Goal: Complete application form

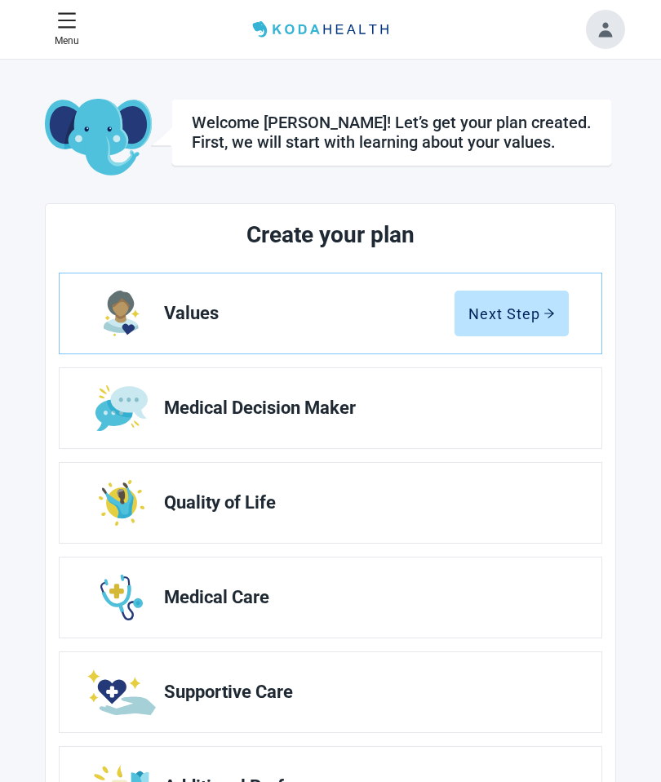
scroll to position [1, 0]
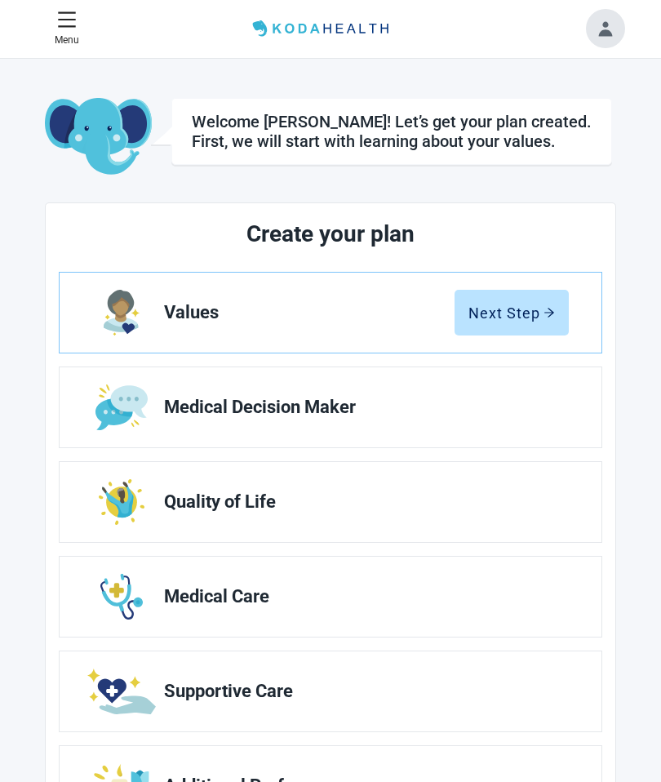
click at [516, 319] on div "Next Step" at bounding box center [511, 312] width 86 height 16
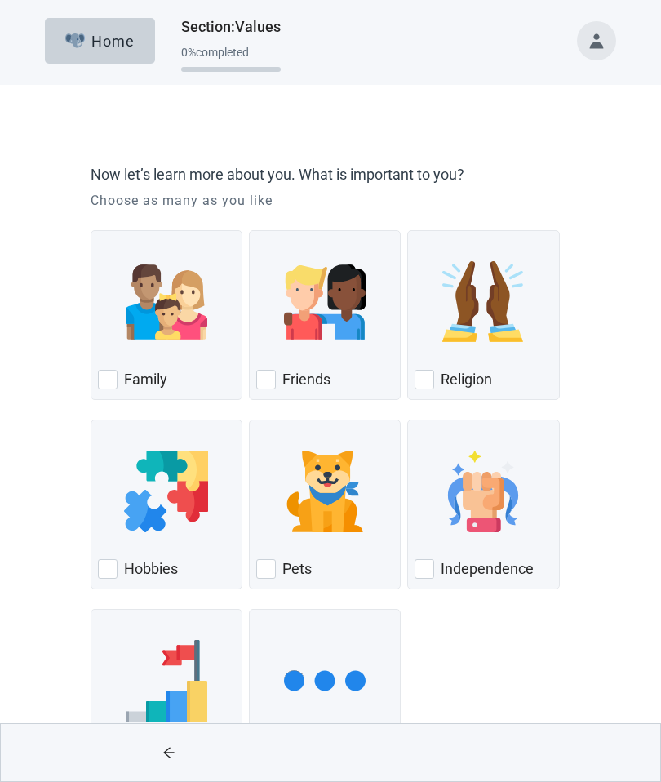
click at [109, 377] on div "Family, checkbox, not checked" at bounding box center [108, 380] width 20 height 20
click at [91, 231] on input "Family" at bounding box center [91, 230] width 1 height 1
checkbox input "true"
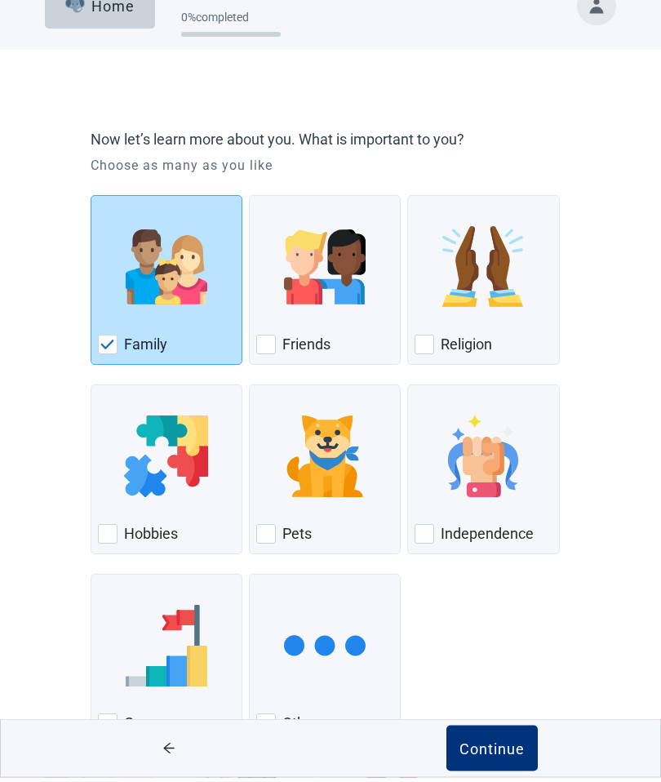
scroll to position [30, 0]
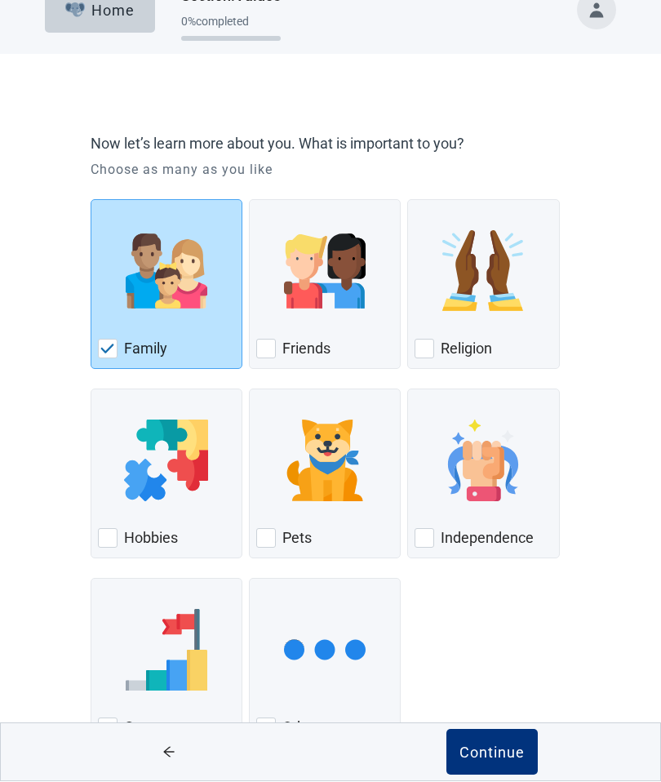
click at [429, 351] on div "Religion, checkbox, not checked" at bounding box center [424, 349] width 20 height 20
click at [408, 201] on input "Religion" at bounding box center [407, 200] width 1 height 1
checkbox input "true"
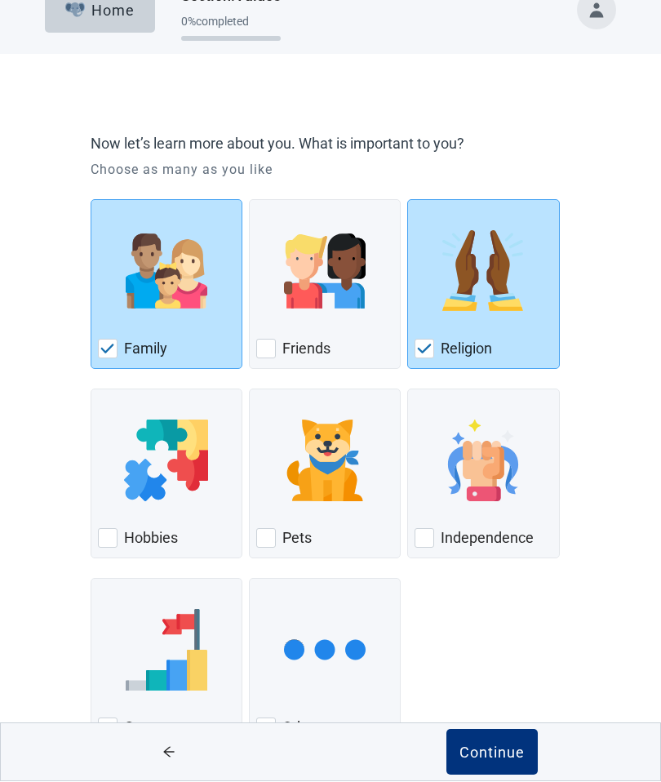
click at [433, 534] on div "Independence, checkbox, not checked" at bounding box center [424, 539] width 20 height 20
click at [408, 390] on input "Independence" at bounding box center [407, 389] width 1 height 1
checkbox input "true"
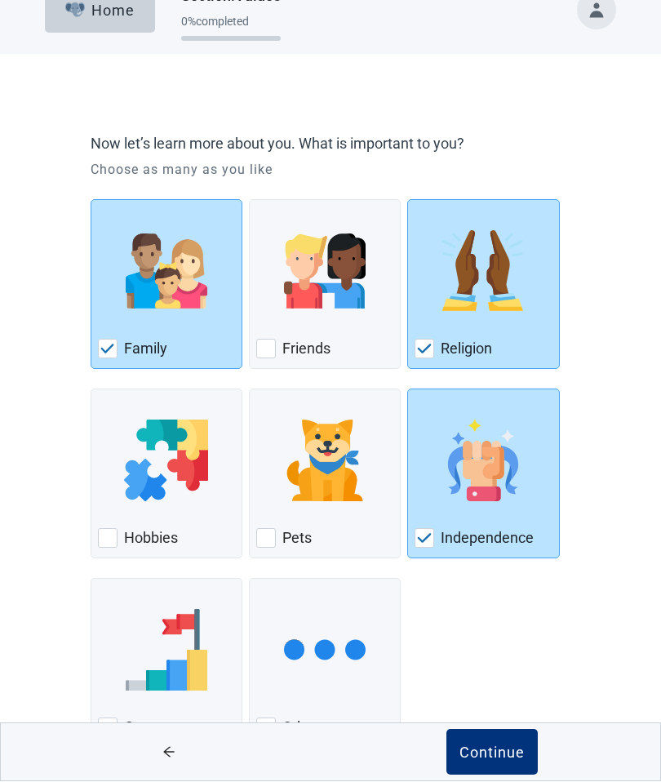
click at [493, 760] on div "Continue" at bounding box center [491, 752] width 65 height 16
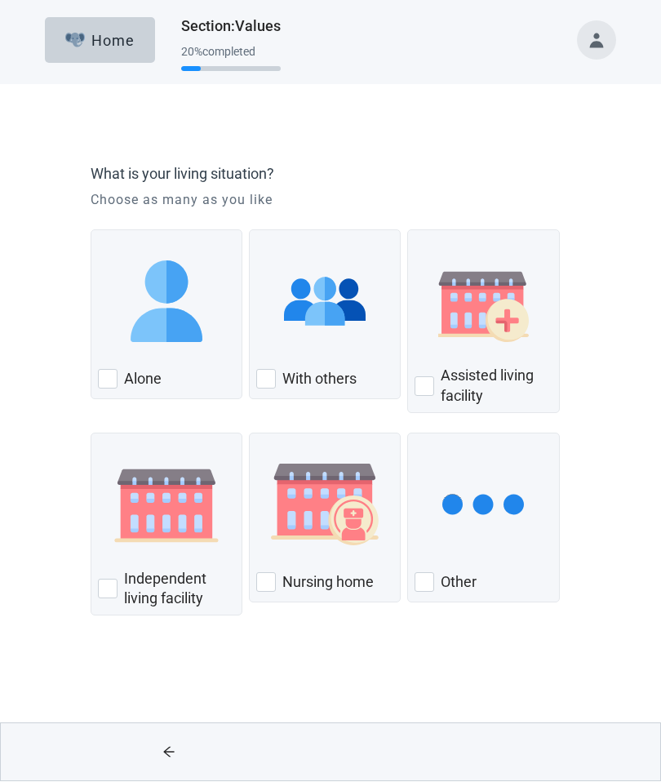
click at [274, 378] on div "With Others, checkbox, not checked" at bounding box center [266, 380] width 20 height 20
click at [250, 231] on input "With others" at bounding box center [249, 230] width 1 height 1
checkbox input "true"
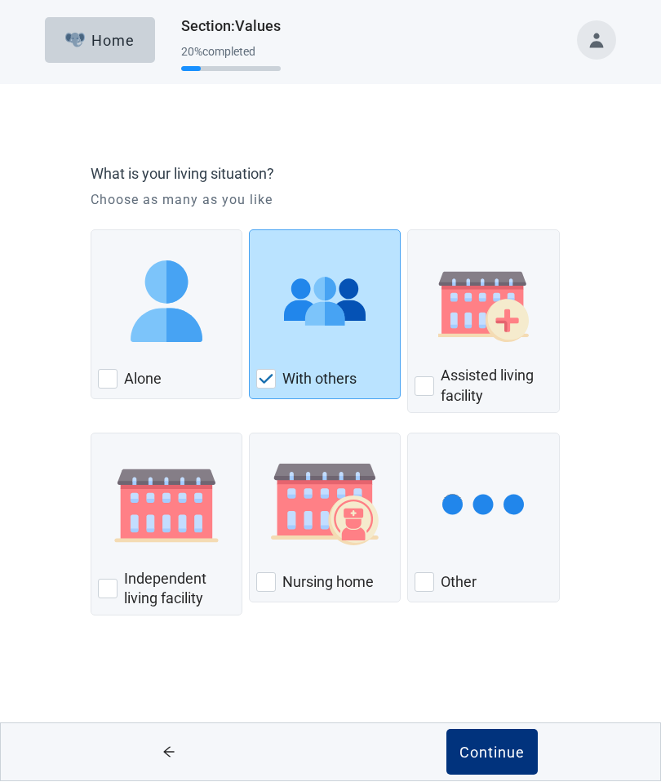
click at [497, 739] on button "Continue" at bounding box center [491, 752] width 91 height 46
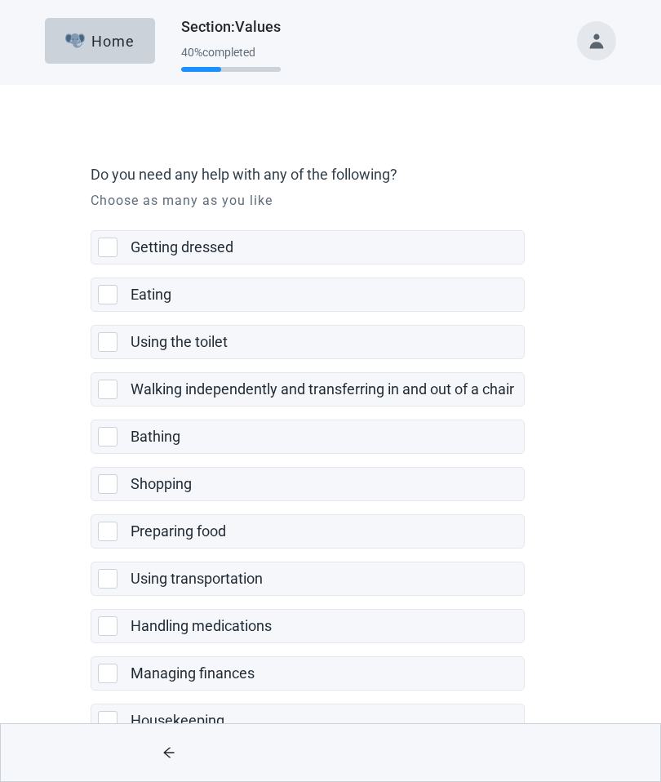
click at [112, 400] on div "Walking independently and transferring in and out of a chair" at bounding box center [307, 389] width 432 height 33
click at [91, 360] on input "Walking independently and transferring in and out of a chair" at bounding box center [91, 359] width 1 height 1
checkbox input "true"
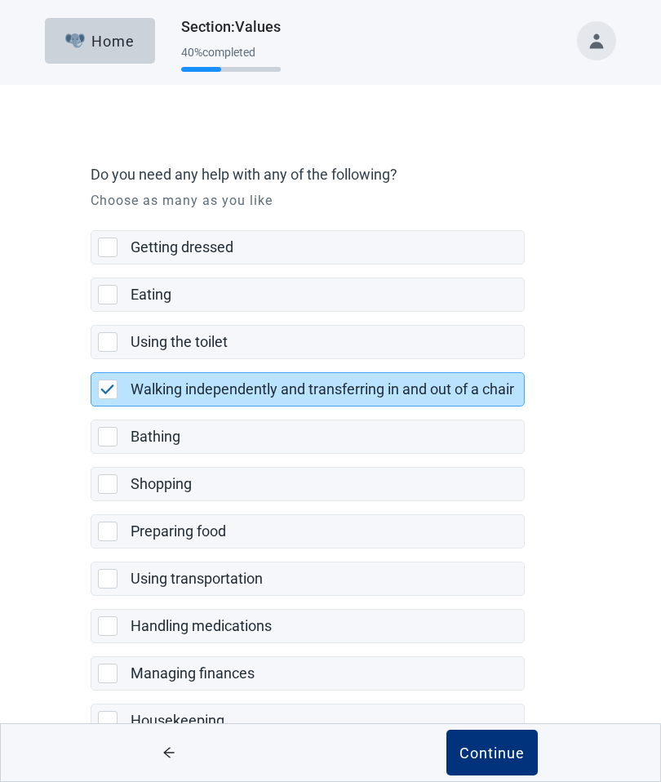
click at [95, 441] on div "Bathing" at bounding box center [307, 436] width 432 height 33
click at [91, 407] on input "Bathing" at bounding box center [91, 406] width 1 height 1
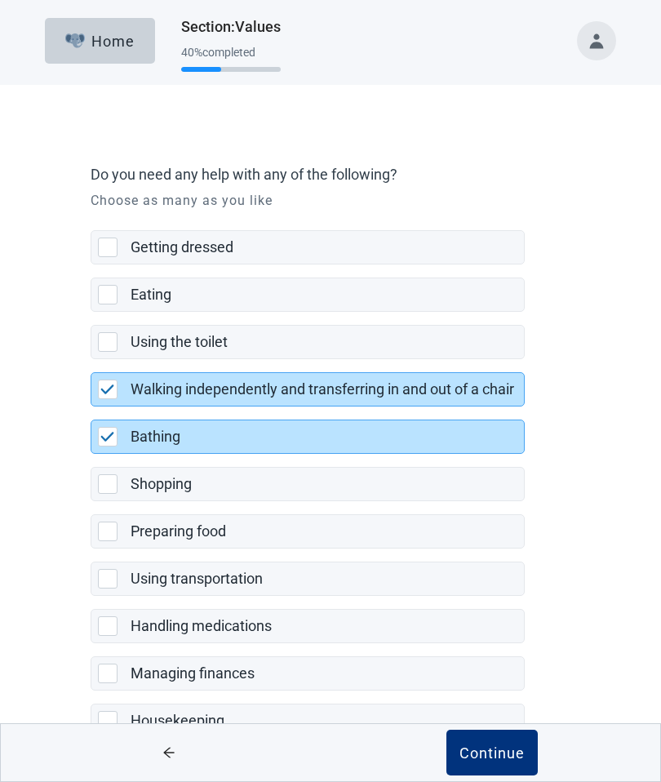
click at [100, 441] on img "Bathing, checkbox, selected" at bounding box center [107, 437] width 15 height 10
click at [91, 407] on input "Bathing" at bounding box center [91, 406] width 1 height 1
checkbox input "false"
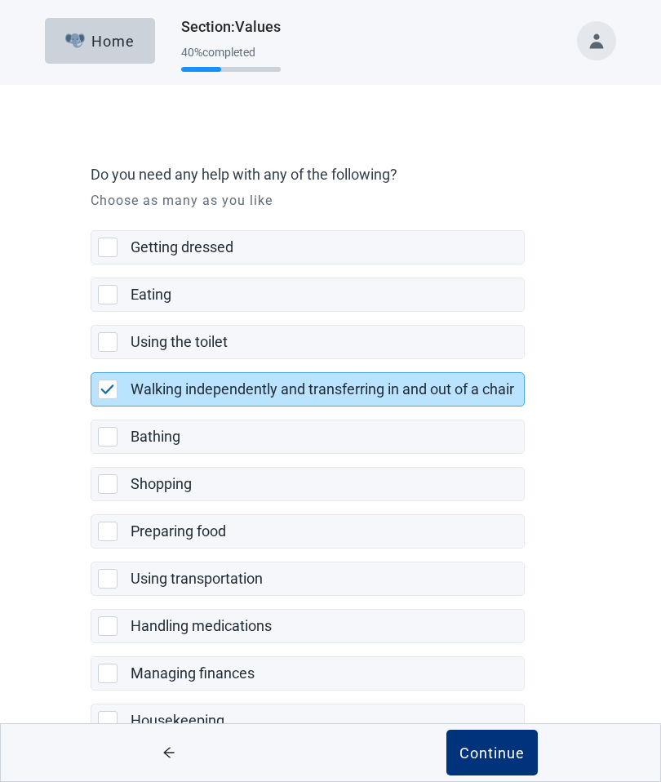
click at [100, 489] on div "Shopping, checkbox, not selected" at bounding box center [108, 484] width 20 height 20
click at [91, 454] on input "Shopping" at bounding box center [91, 454] width 1 height 1
checkbox input "true"
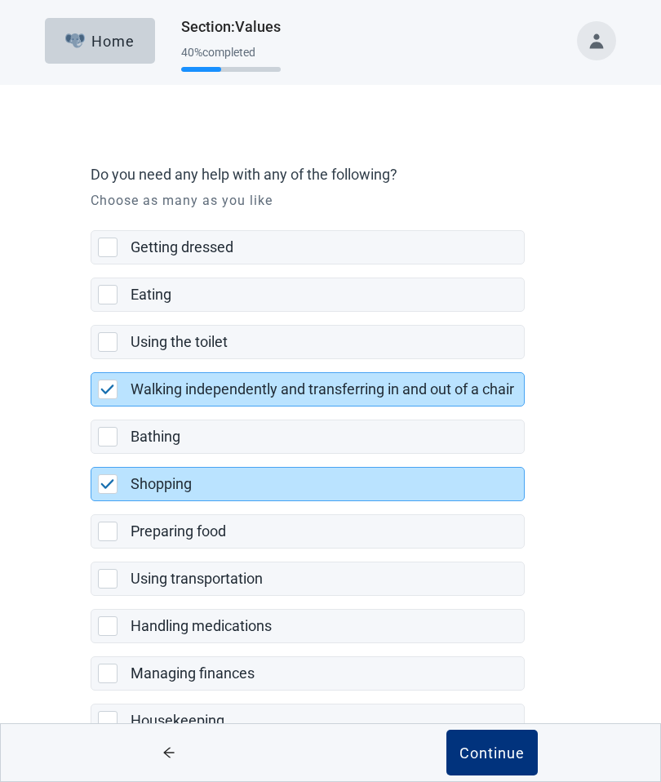
click at [115, 535] on div "Preparing food, checkbox, not selected" at bounding box center [108, 531] width 20 height 20
click at [91, 502] on input "Preparing food" at bounding box center [91, 501] width 1 height 1
checkbox input "true"
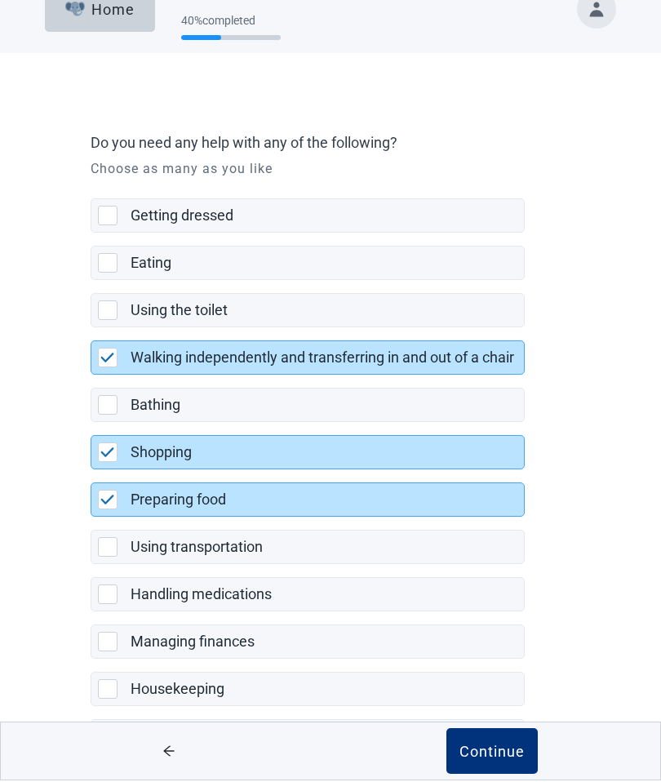
scroll to position [30, 0]
click at [110, 603] on div "Handling medications, checkbox, not selected" at bounding box center [108, 596] width 20 height 20
click at [91, 566] on input "Handling medications" at bounding box center [91, 565] width 1 height 1
checkbox input "true"
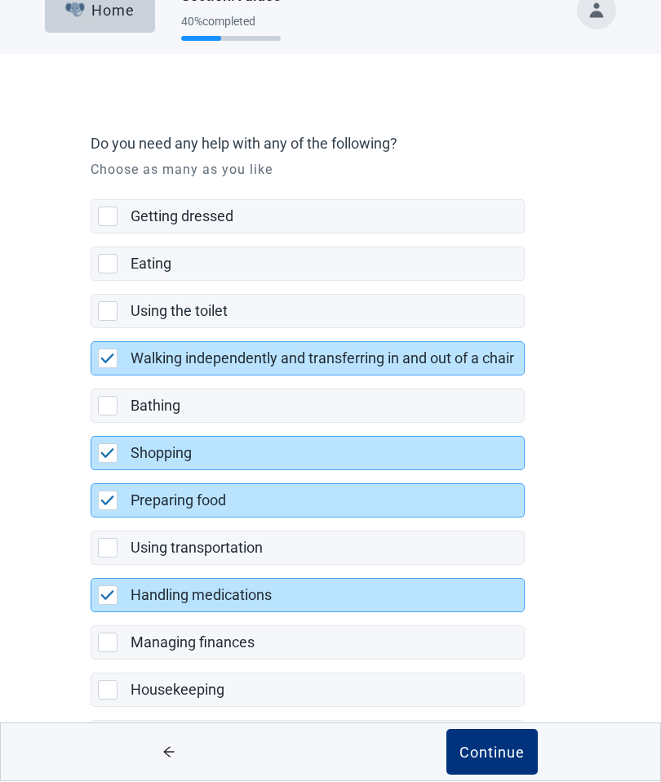
click at [103, 643] on div "Managing finances, checkbox, not selected" at bounding box center [108, 643] width 20 height 20
click at [91, 614] on input "Managing finances" at bounding box center [91, 613] width 1 height 1
checkbox input "true"
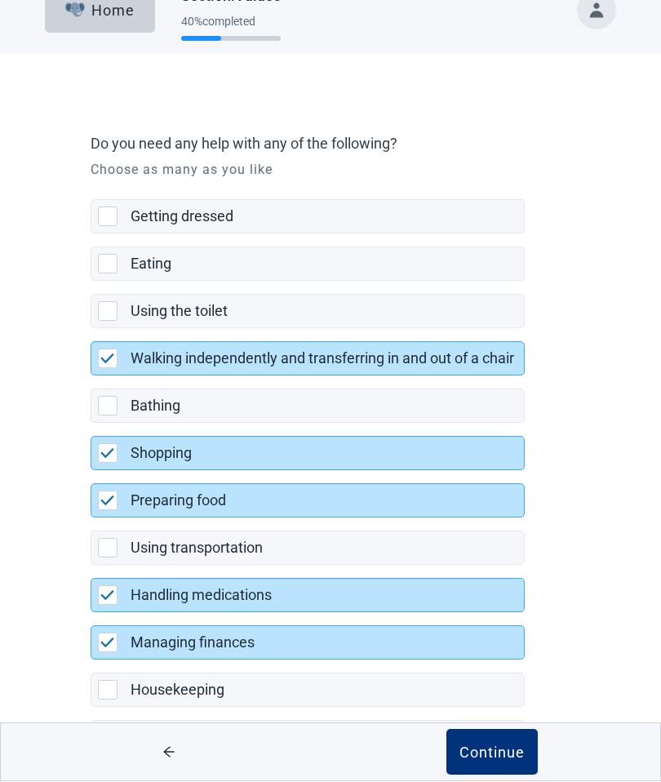
click at [107, 689] on div "Housekeeping, checkbox, not selected" at bounding box center [108, 690] width 20 height 20
click at [91, 661] on input "Housekeeping" at bounding box center [91, 660] width 1 height 1
checkbox input "true"
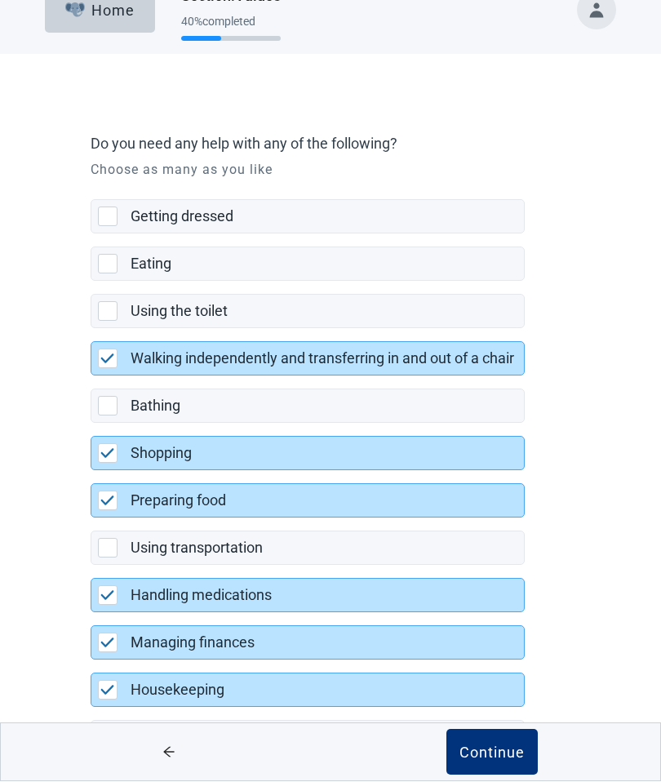
click at [501, 760] on div "Continue" at bounding box center [491, 752] width 65 height 16
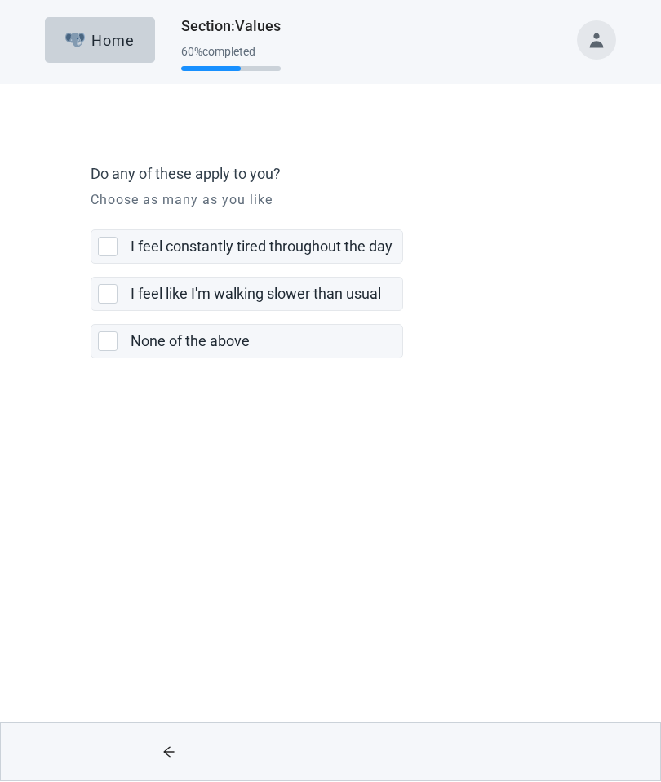
click at [105, 295] on div "I feel like I'm walking slower than usual, checkbox, not selected" at bounding box center [108, 295] width 20 height 20
click at [91, 265] on input "I feel like I'm walking slower than usual" at bounding box center [91, 264] width 1 height 1
checkbox input "true"
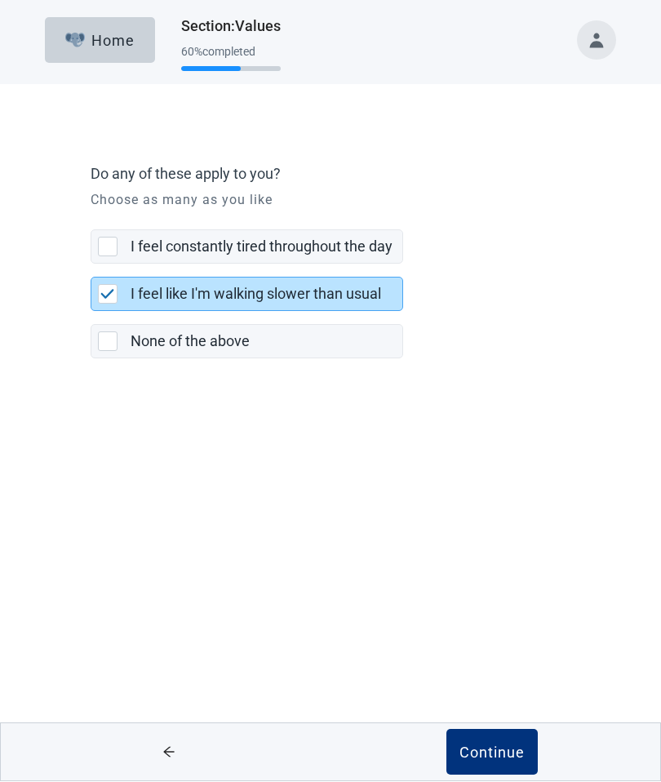
click at [497, 751] on div "Continue" at bounding box center [491, 752] width 65 height 16
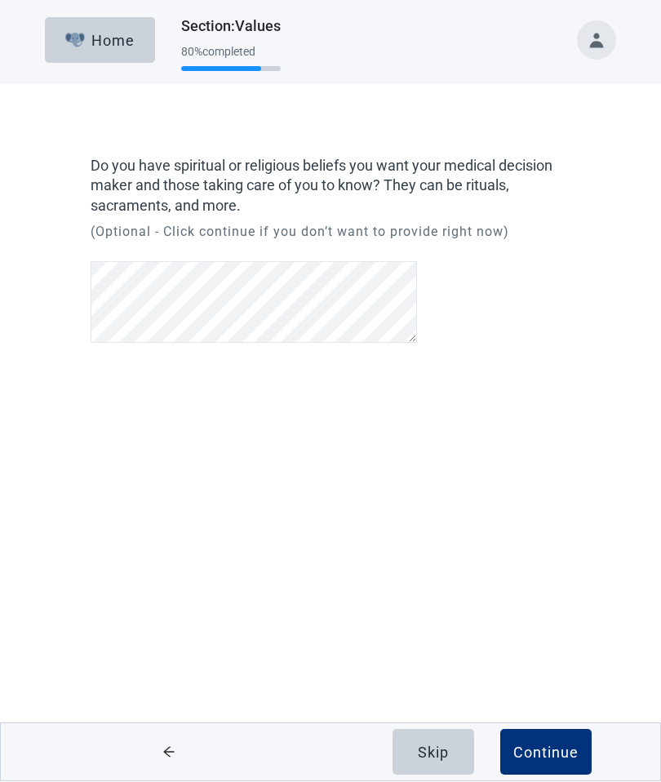
click at [552, 747] on div "Continue" at bounding box center [545, 752] width 65 height 16
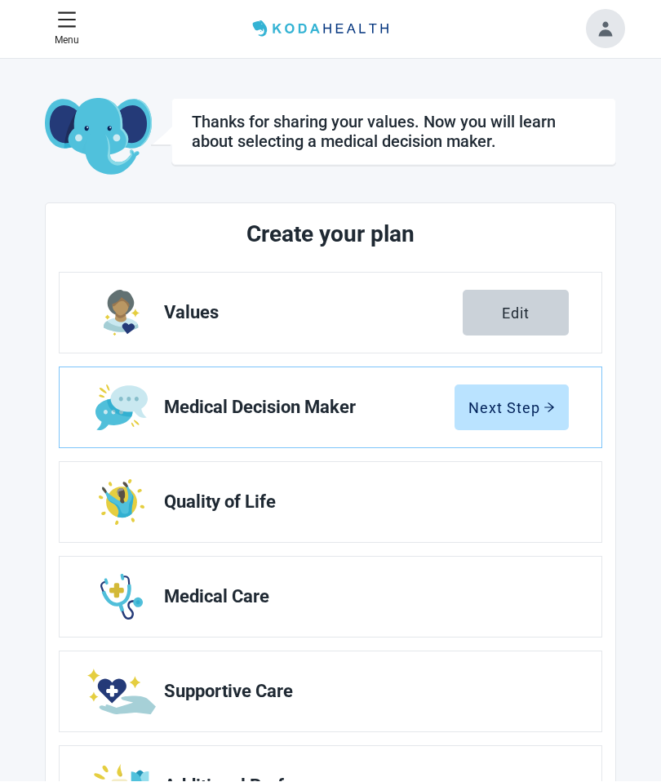
scroll to position [1, 0]
click at [499, 415] on div "Next Step" at bounding box center [511, 407] width 86 height 16
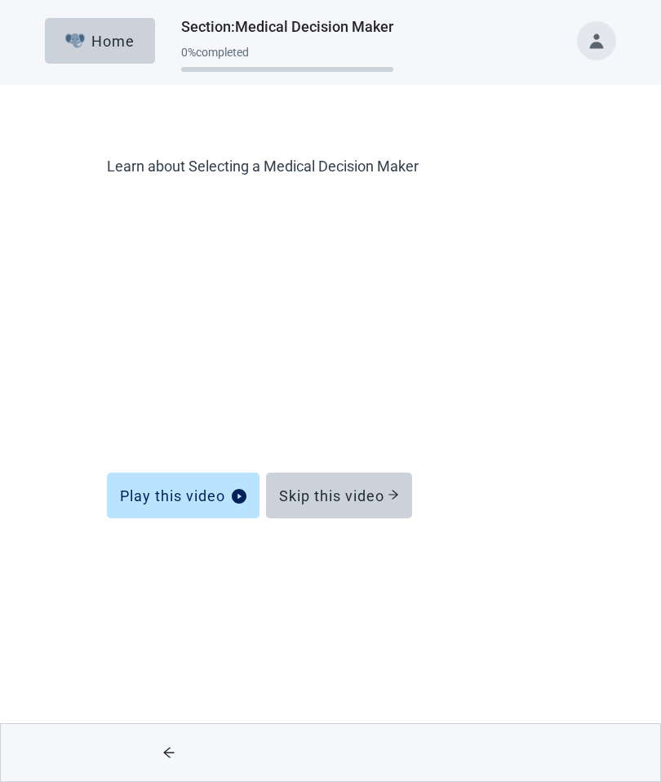
click at [339, 496] on div "Skip this video" at bounding box center [339, 495] width 120 height 16
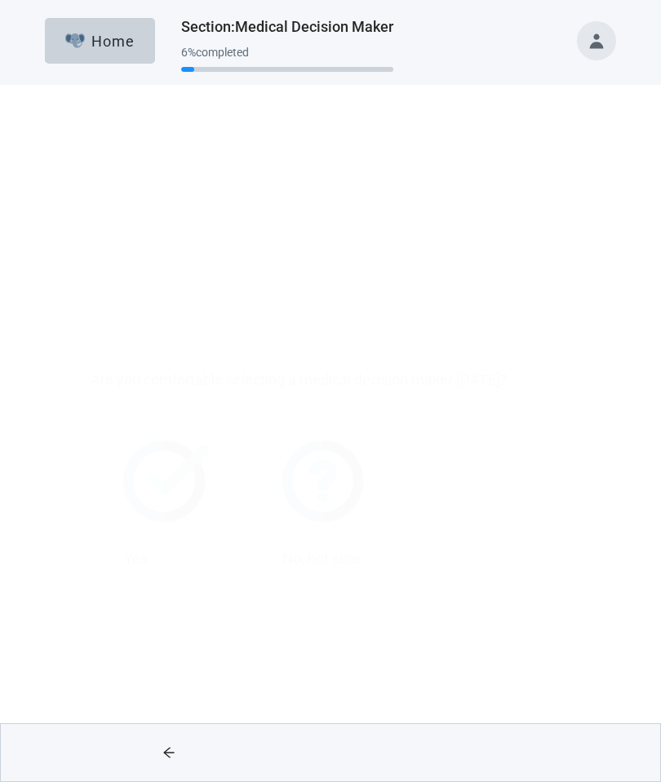
click at [104, 357] on div "Yes, checkbox, not checked" at bounding box center [108, 354] width 20 height 20
click at [91, 205] on input "Yes" at bounding box center [91, 204] width 1 height 1
checkbox input "true"
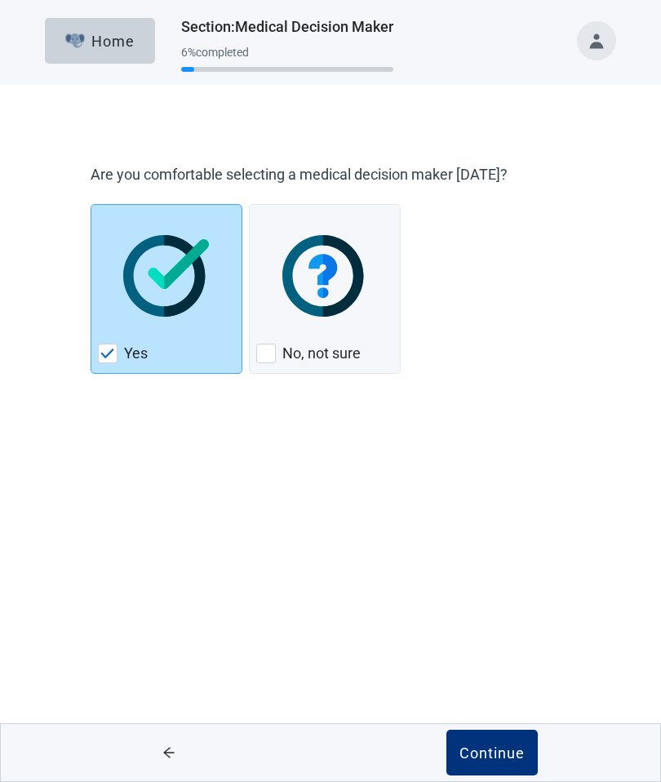
click at [494, 749] on div "Continue" at bounding box center [491, 752] width 65 height 16
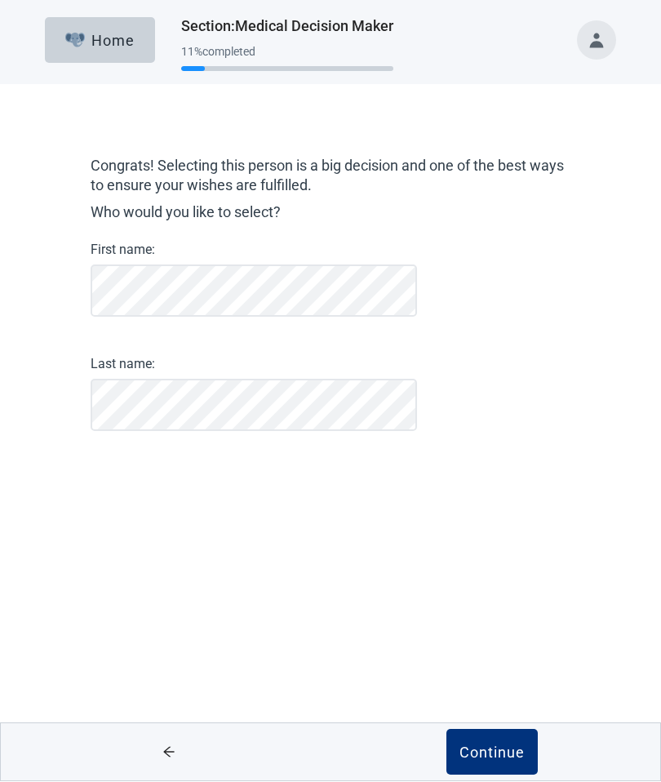
click at [506, 748] on div "Continue" at bounding box center [491, 752] width 65 height 16
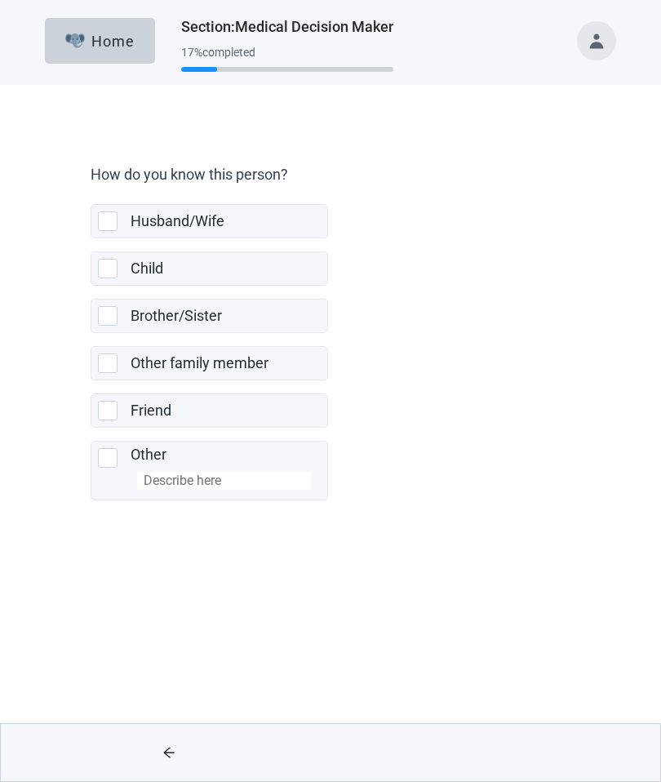
click at [106, 223] on div "Husband/Wife, checkbox, not selected" at bounding box center [108, 221] width 20 height 20
click at [91, 192] on input "Husband/Wife" at bounding box center [91, 191] width 1 height 1
checkbox input "true"
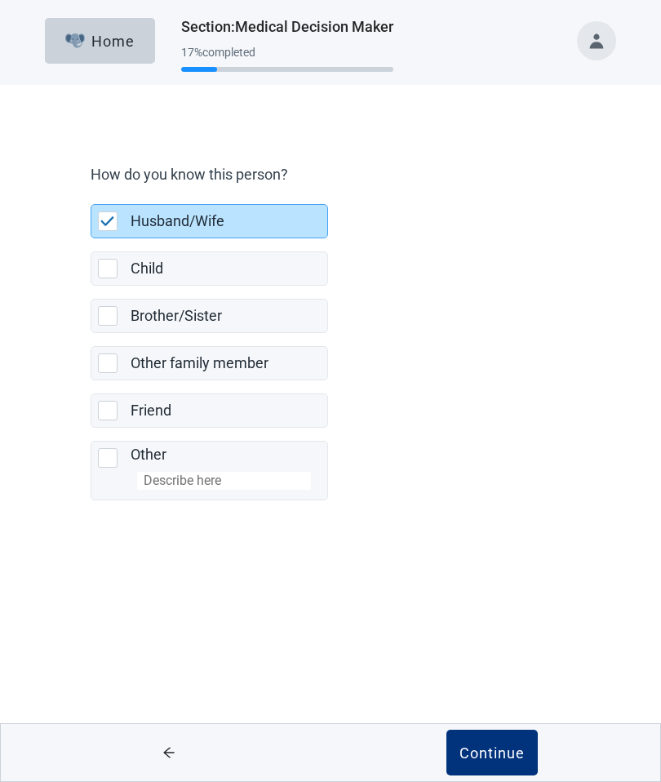
click at [499, 749] on div "Continue" at bounding box center [491, 752] width 65 height 16
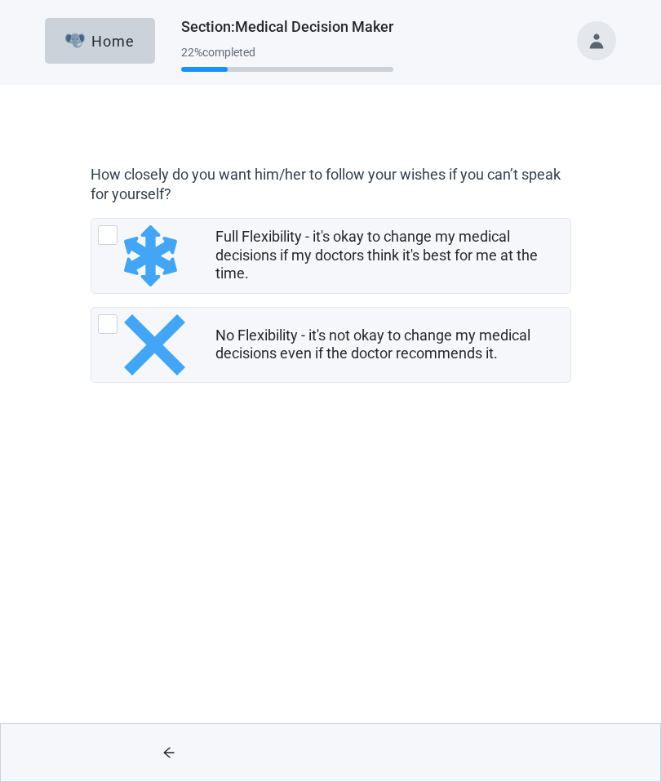
click at [115, 237] on div "Full Flexibility - it's okay to change my medical decisions if my doctors think…" at bounding box center [108, 235] width 20 height 20
click at [91, 219] on input "Full Flexibility - it's okay to change my medical decisions if my doctors think…" at bounding box center [91, 218] width 1 height 1
radio input "true"
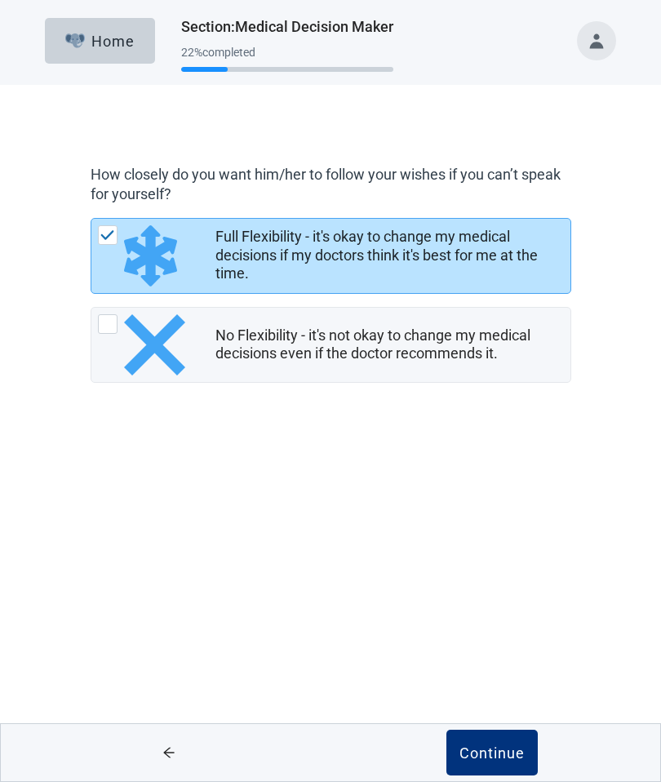
click at [493, 754] on div "Continue" at bounding box center [491, 752] width 65 height 16
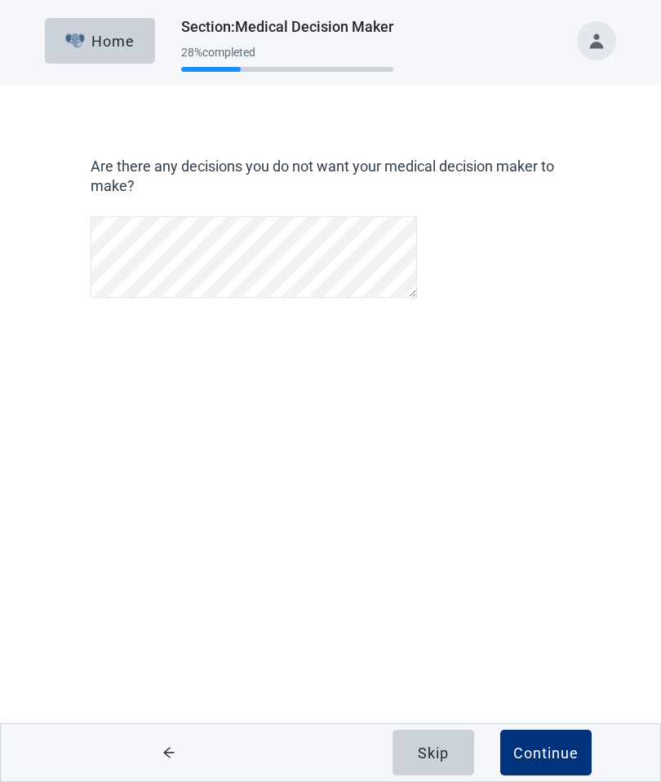
click at [435, 747] on div "Skip" at bounding box center [433, 752] width 31 height 16
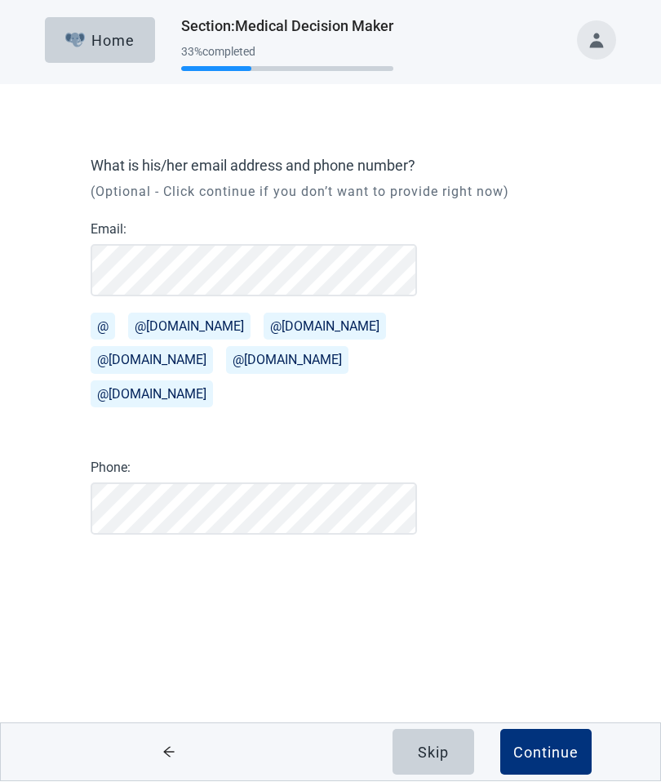
click at [553, 744] on div "Continue" at bounding box center [545, 752] width 65 height 16
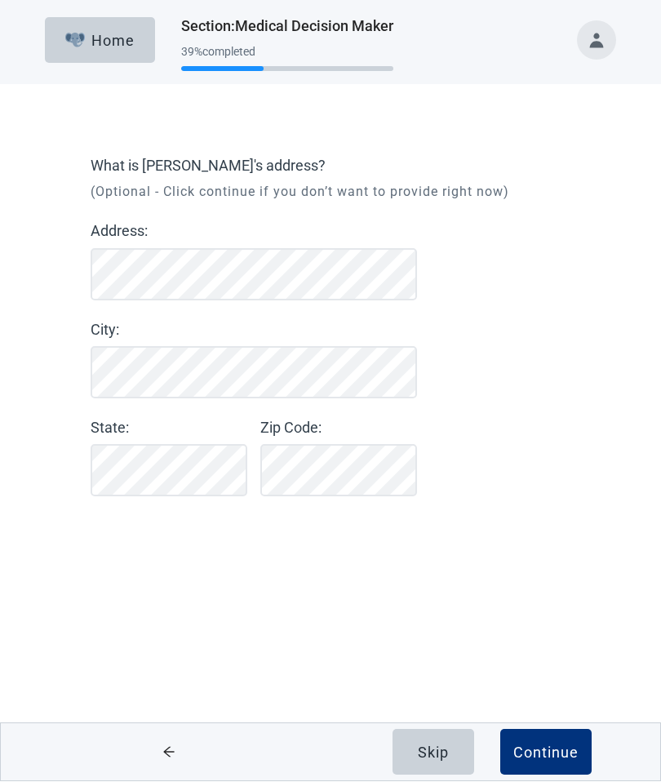
click at [547, 750] on div "Continue" at bounding box center [545, 752] width 65 height 16
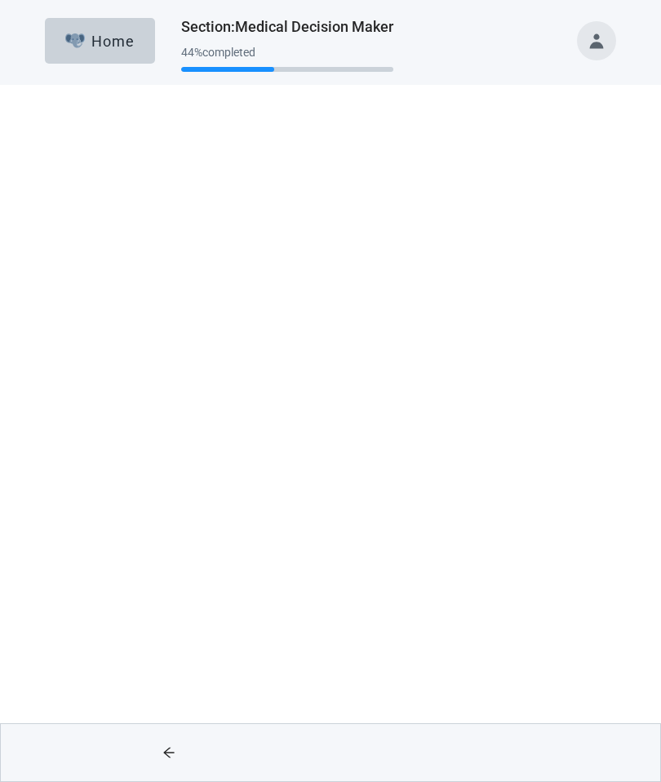
click at [103, 409] on div "Yes" at bounding box center [166, 400] width 137 height 26
click at [91, 251] on input "Yes" at bounding box center [91, 250] width 1 height 1
checkbox input "true"
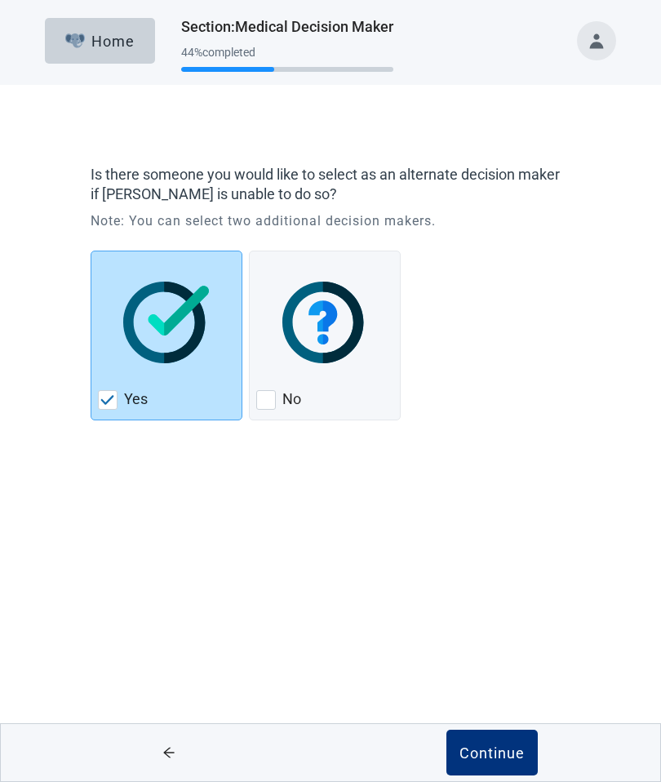
click at [497, 738] on button "Continue" at bounding box center [491, 752] width 91 height 46
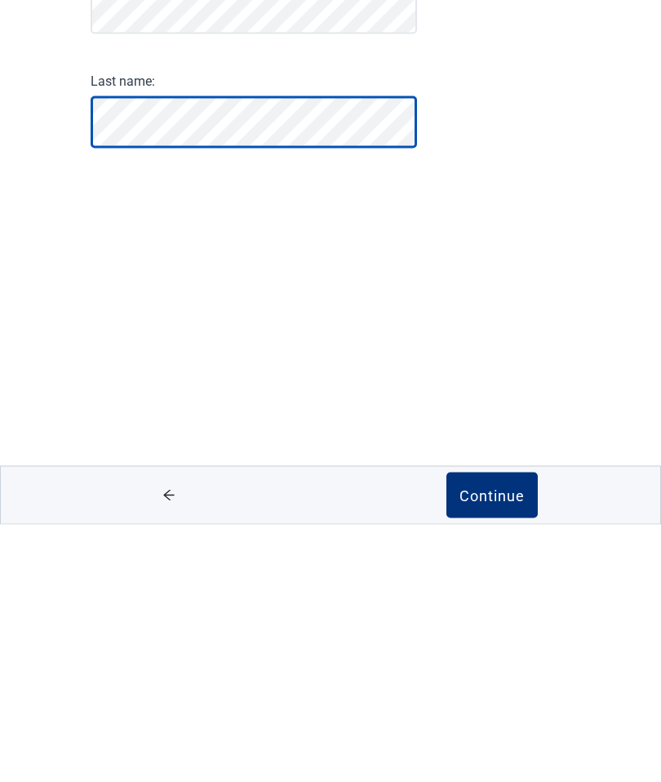
scroll to position [1, 0]
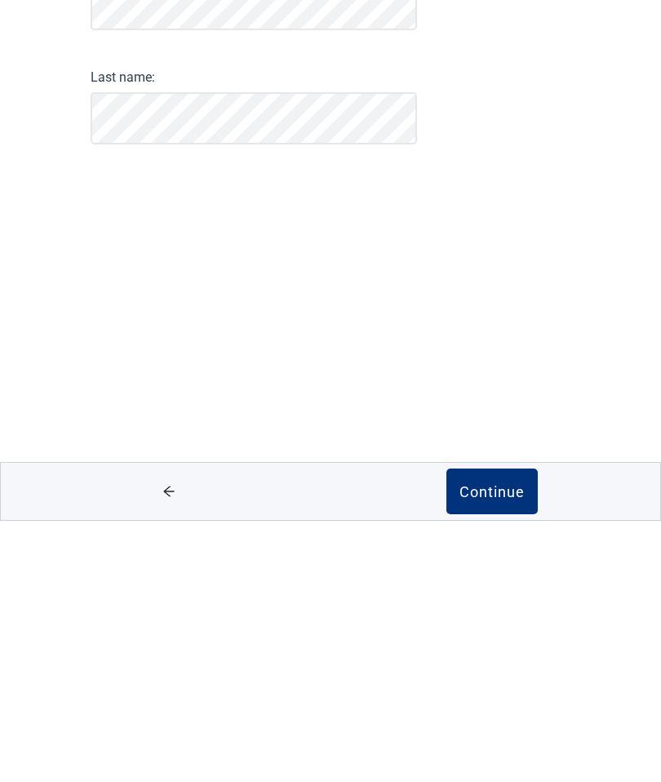
click at [478, 744] on div "Continue" at bounding box center [491, 752] width 65 height 16
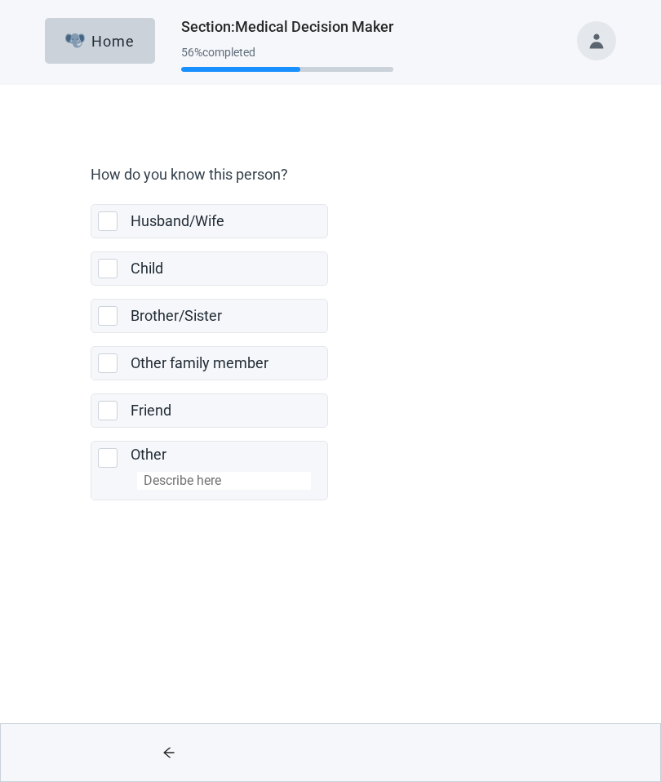
click at [103, 273] on div "Child, checkbox, not selected" at bounding box center [108, 269] width 20 height 20
click at [91, 239] on input "Child" at bounding box center [91, 238] width 1 height 1
checkbox input "true"
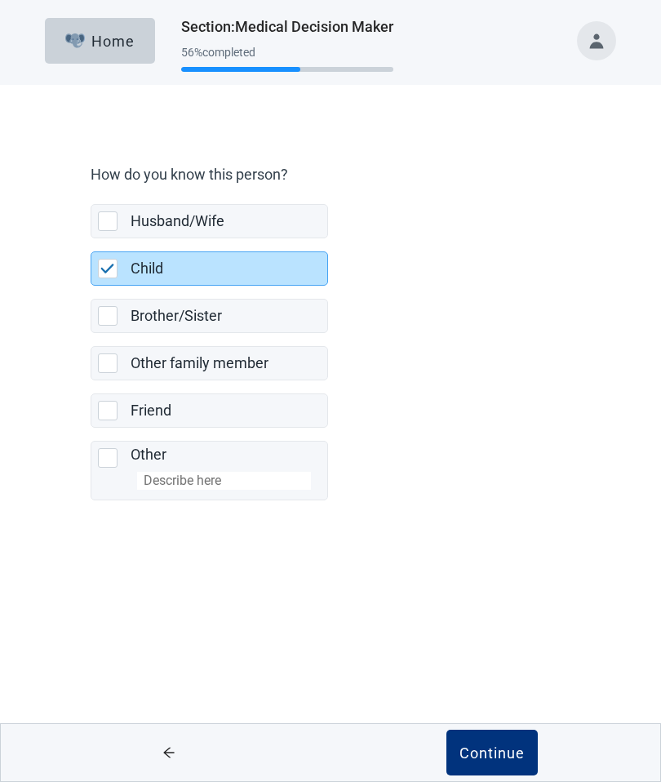
click at [496, 748] on div "Continue" at bounding box center [491, 752] width 65 height 16
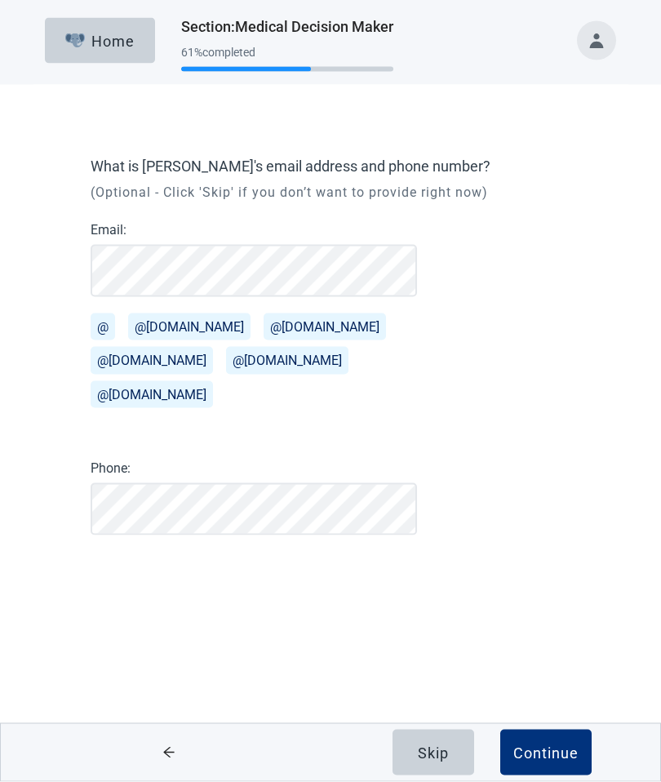
click at [172, 333] on button "@[DOMAIN_NAME]" at bounding box center [189, 326] width 122 height 27
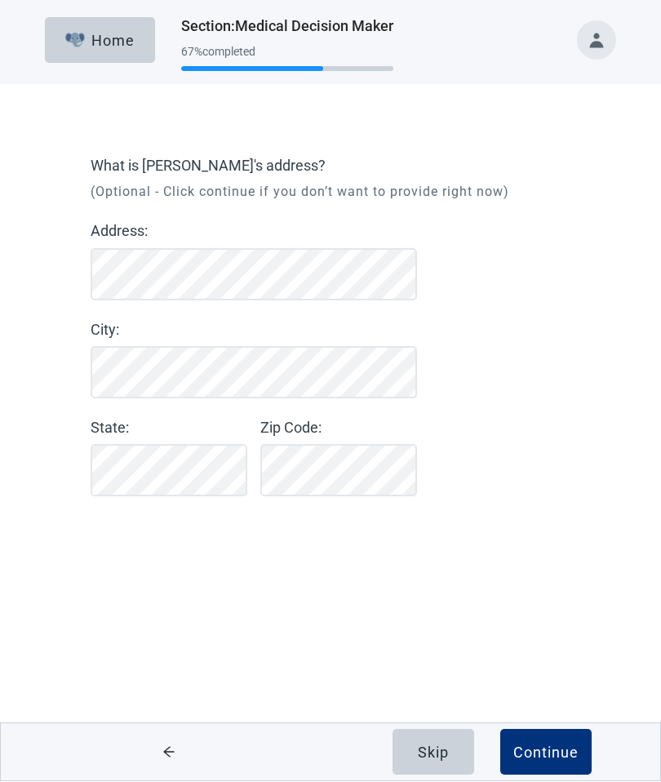
click at [548, 744] on div "Continue" at bounding box center [545, 752] width 65 height 16
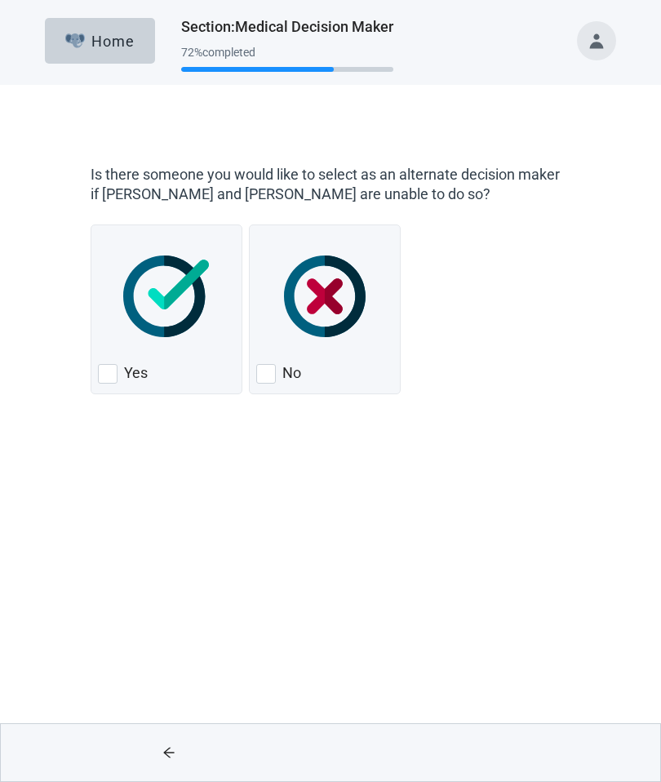
click at [273, 378] on div "No, checkbox, not checked" at bounding box center [266, 374] width 20 height 20
click at [250, 225] on input "No" at bounding box center [249, 224] width 1 height 1
checkbox input "true"
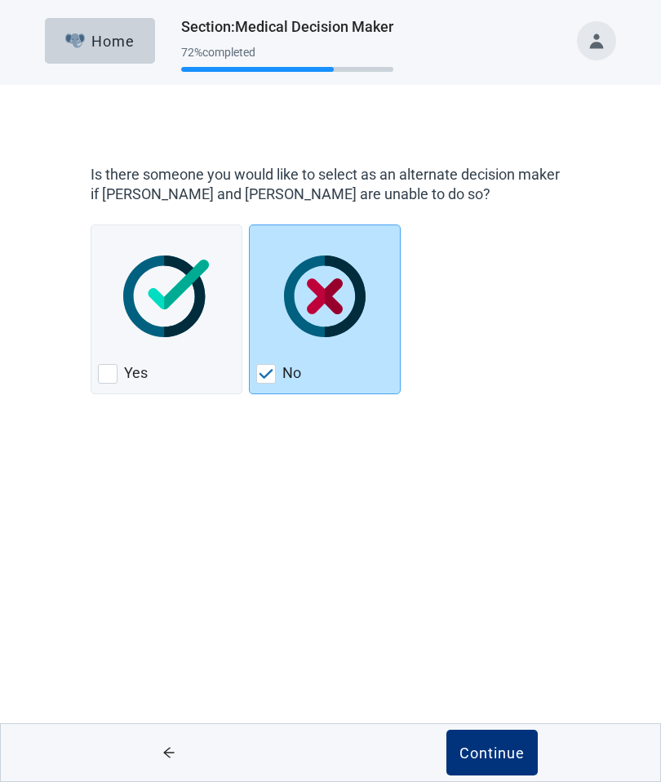
click at [503, 747] on div "Continue" at bounding box center [491, 752] width 65 height 16
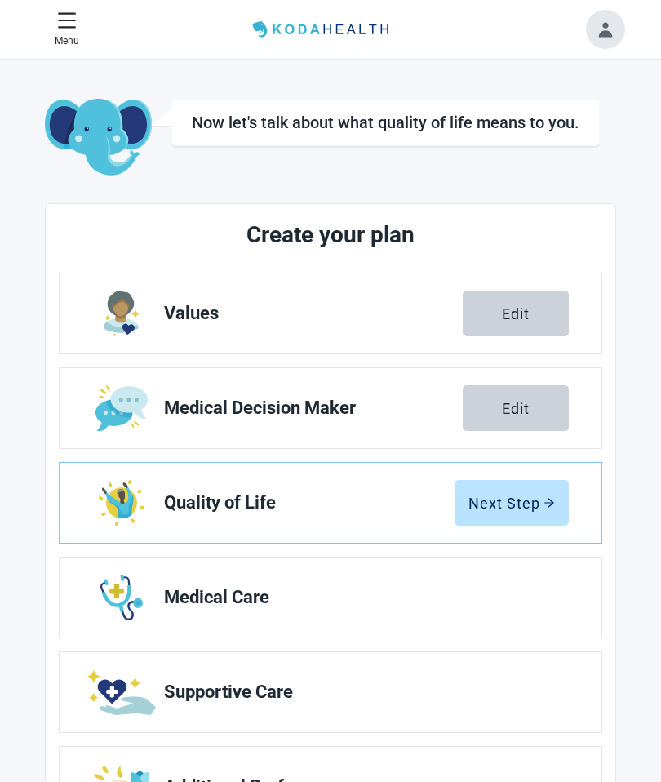
click at [501, 506] on div "Next Step" at bounding box center [511, 502] width 86 height 16
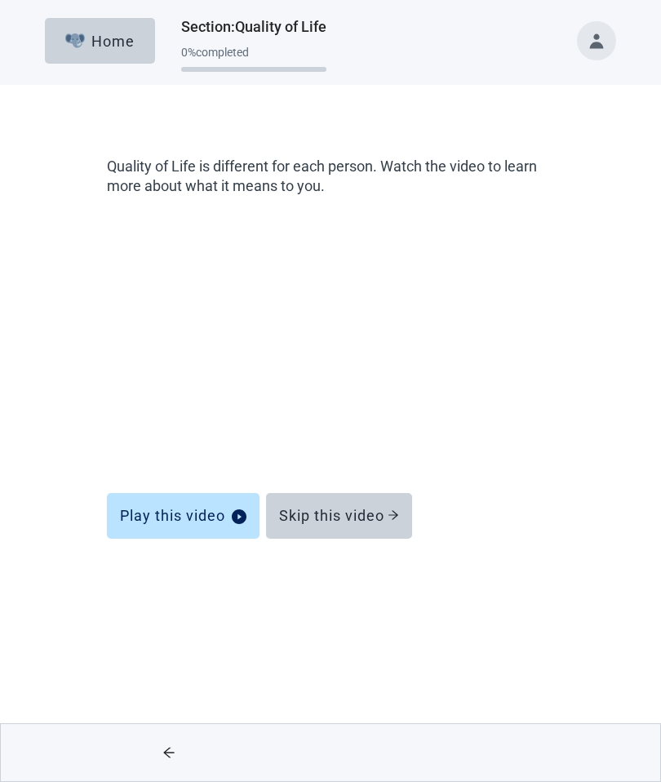
click at [213, 516] on div "Play this video" at bounding box center [183, 516] width 126 height 16
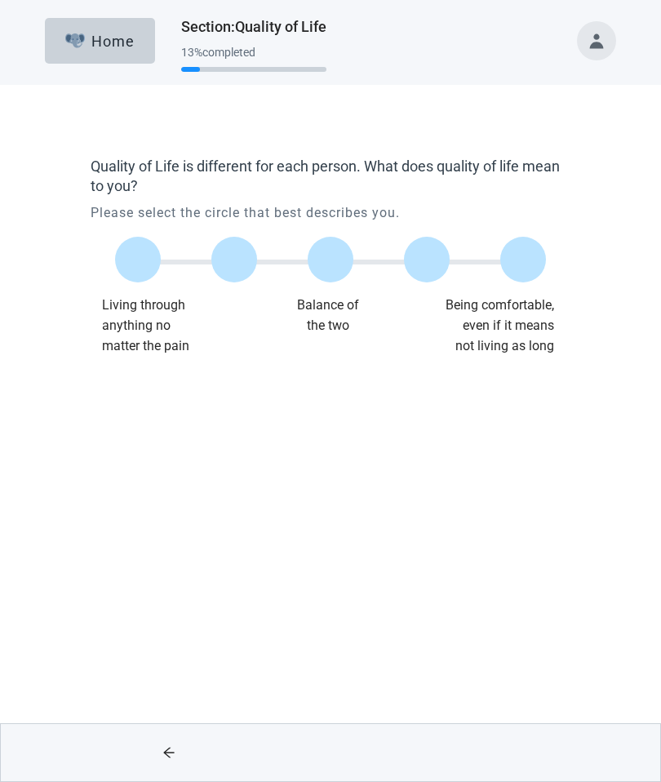
click at [516, 268] on label "Main content" at bounding box center [523, 260] width 46 height 46
click at [523, 259] on input "Quality of life scale: 100 out of 100. Being comfortable, even if it means not …" at bounding box center [523, 259] width 0 height 0
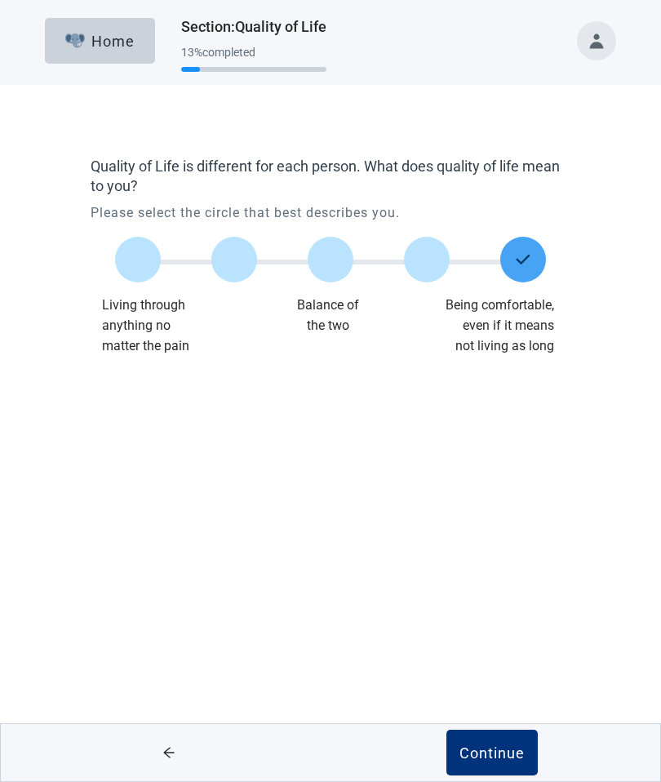
click at [493, 756] on div "Continue" at bounding box center [491, 752] width 65 height 16
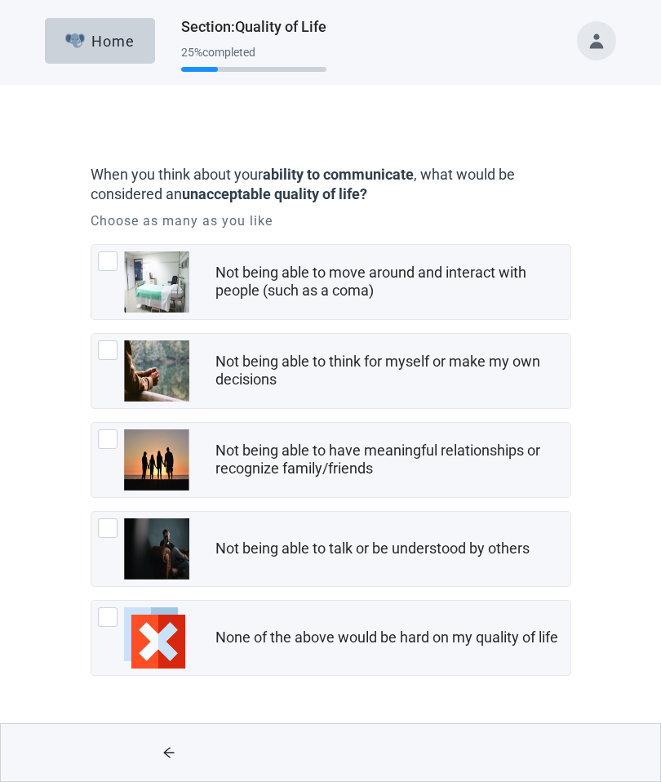
click at [101, 264] on div "Not being able to move around and interact with people (such as a coma), checkb…" at bounding box center [108, 261] width 20 height 20
click at [91, 245] on input "Not being able to move around and interact with people (such as a coma)" at bounding box center [91, 244] width 1 height 1
checkbox input "true"
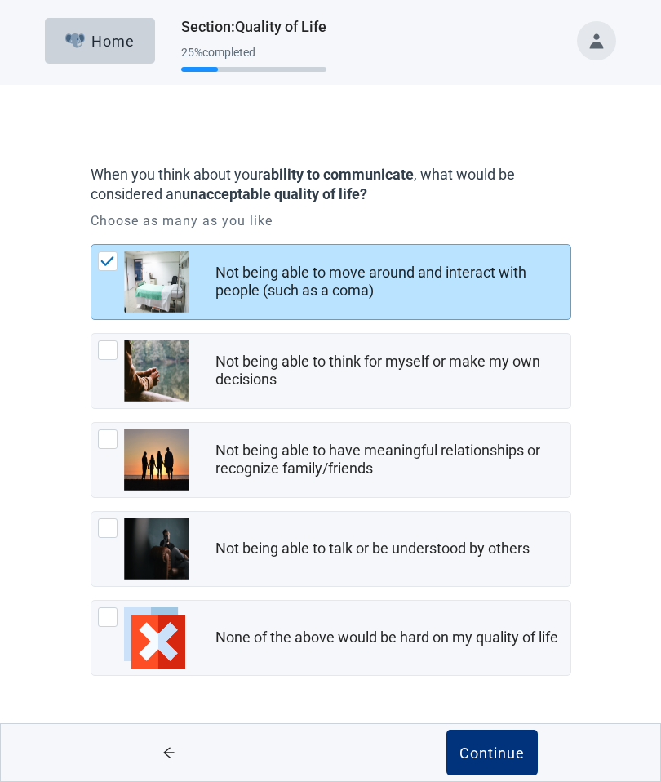
click at [113, 429] on div "Not being able to have meaningful relationships or recognize family/friends, ch…" at bounding box center [108, 439] width 20 height 20
click at [91, 423] on input "Not being able to have meaningful relationships or recognize family/friends" at bounding box center [91, 422] width 1 height 1
checkbox input "true"
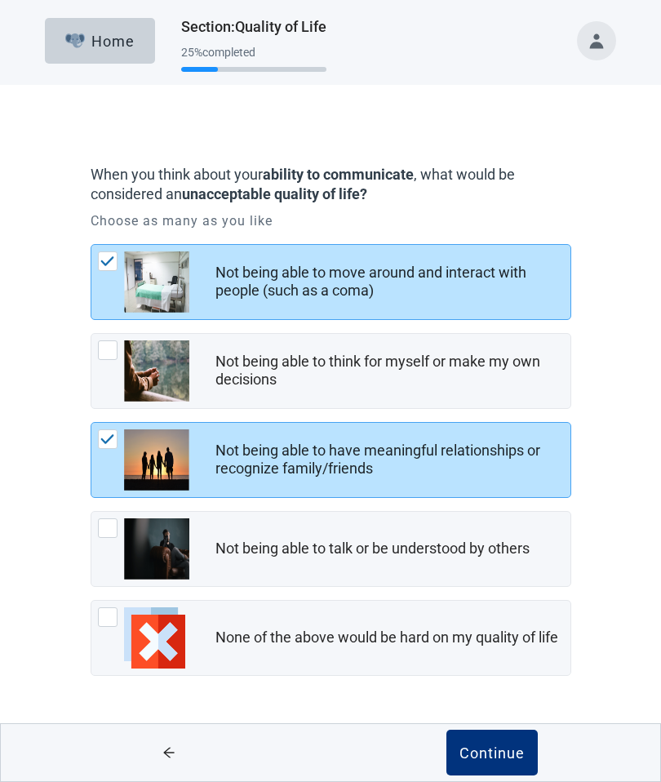
click at [107, 526] on div "Not being able to talk or be understood by others, checkbox, not checked" at bounding box center [108, 528] width 20 height 20
click at [91, 512] on input "Not being able to talk or be understood by others" at bounding box center [91, 511] width 1 height 1
checkbox input "true"
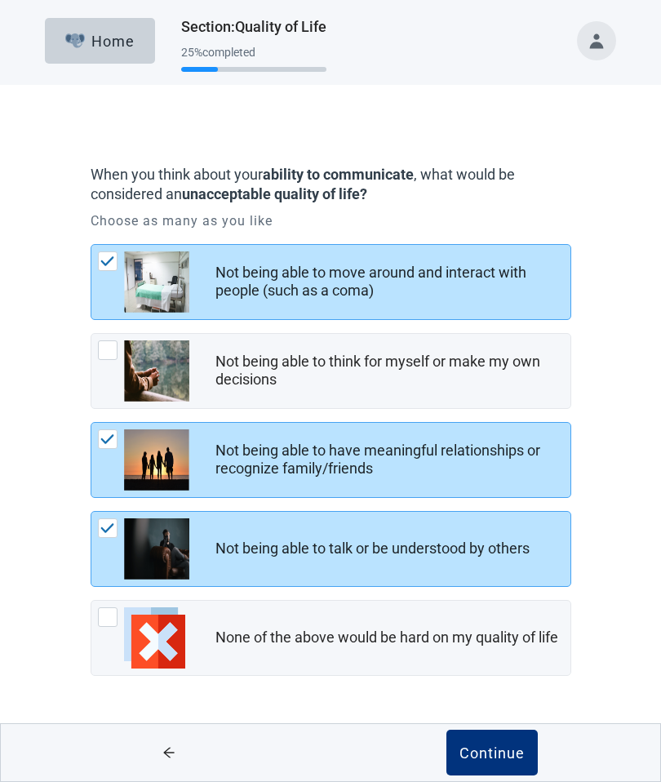
click at [498, 765] on button "Continue" at bounding box center [491, 752] width 91 height 46
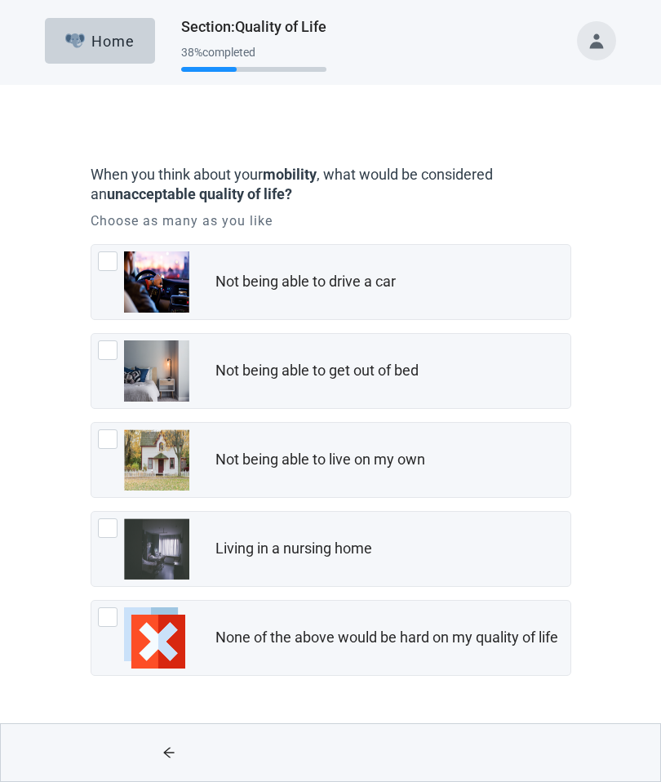
click at [104, 541] on div "Living in a nursing home, checkbox, not checked" at bounding box center [143, 548] width 91 height 61
click at [91, 512] on input "Living in a nursing home" at bounding box center [91, 511] width 1 height 1
checkbox input "true"
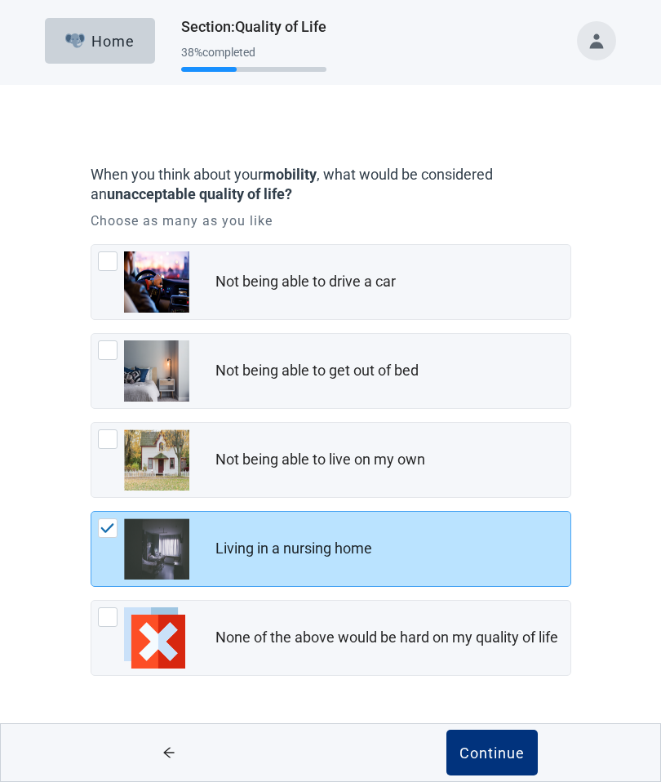
click at [91, 441] on div "Not being able to live on my own" at bounding box center [330, 460] width 479 height 74
click at [91, 423] on input "Not being able to live on my own" at bounding box center [91, 422] width 1 height 1
checkbox input "true"
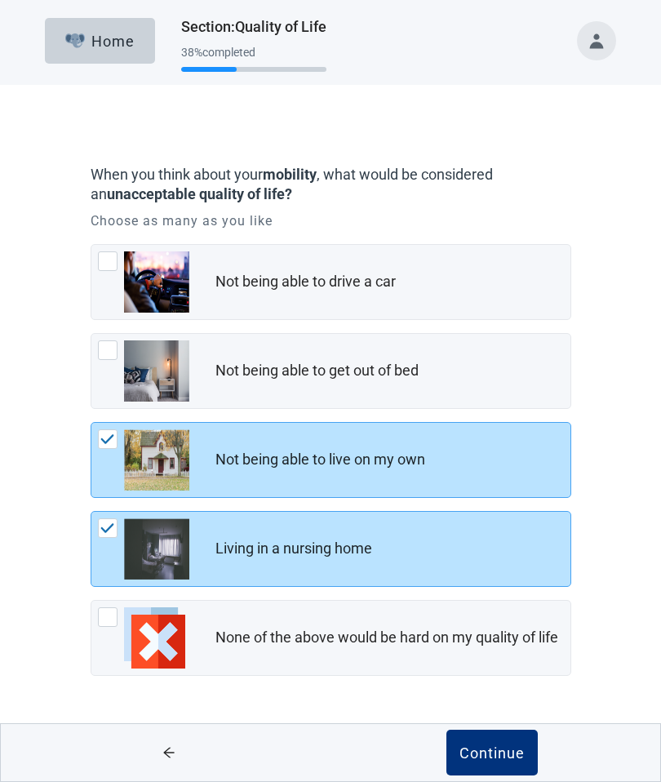
click at [485, 749] on div "Continue" at bounding box center [491, 752] width 65 height 16
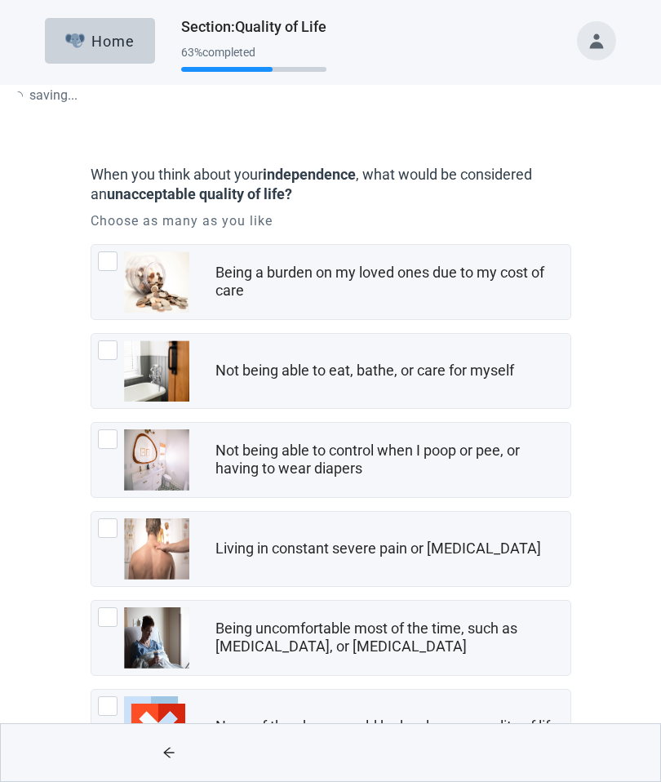
scroll to position [2, 0]
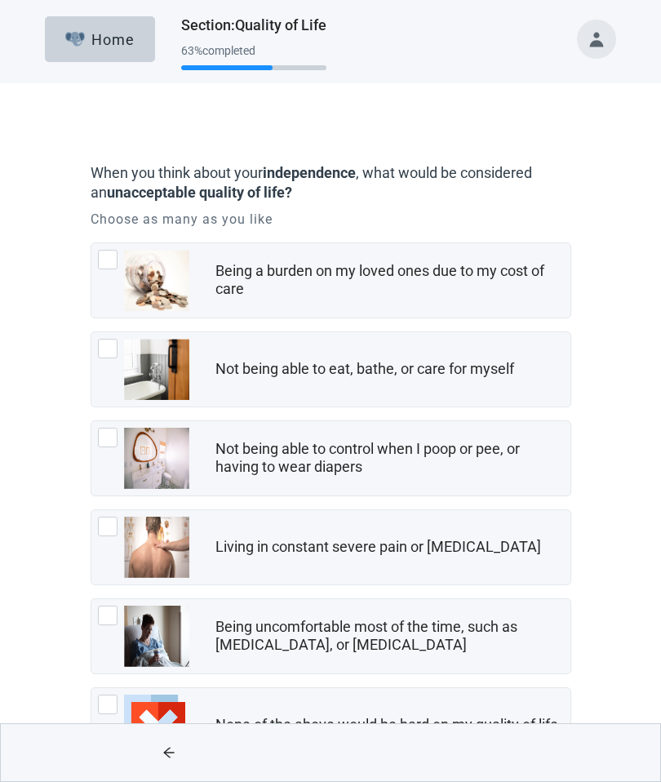
click at [95, 269] on div "Being a burden on my loved ones due to my cost of care" at bounding box center [330, 280] width 479 height 74
click at [91, 243] on input "Being a burden on my loved ones due to my cost of care" at bounding box center [91, 242] width 1 height 1
checkbox input "true"
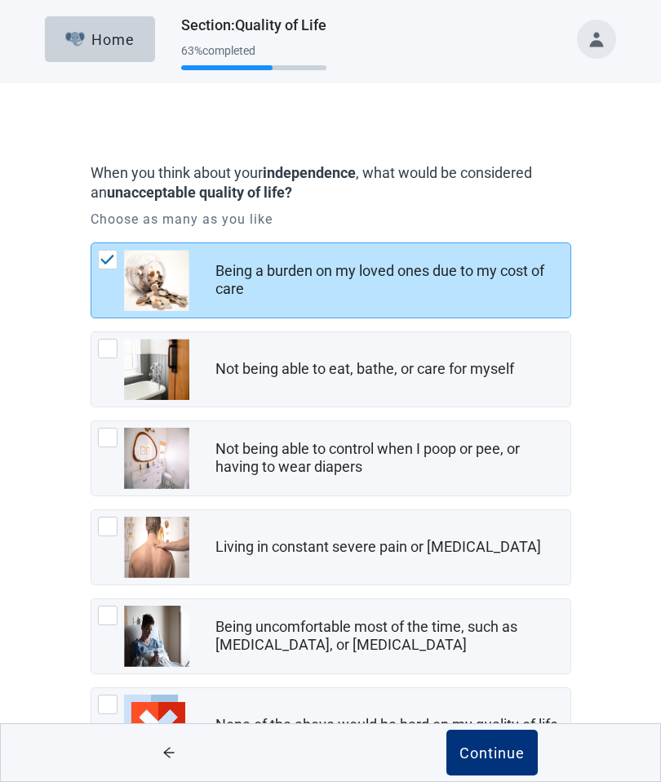
click at [98, 533] on div "Living in constant severe pain or shortness of breath, checkbox, not checked" at bounding box center [108, 526] width 20 height 20
click at [91, 510] on input "Living in constant severe pain or [MEDICAL_DATA]" at bounding box center [91, 509] width 1 height 1
checkbox input "true"
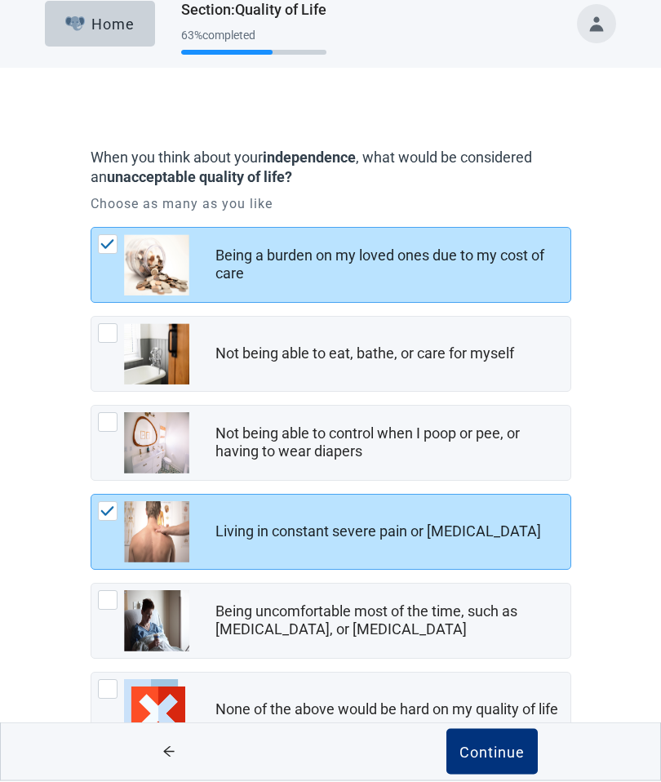
scroll to position [16, 0]
click at [114, 593] on div "Being uncomfortable most of the time, such as nausea, vomiting, or diarrhea, ch…" at bounding box center [108, 602] width 20 height 20
click at [91, 585] on input "Being uncomfortable most of the time, such as [MEDICAL_DATA], or [MEDICAL_DATA]" at bounding box center [91, 584] width 1 height 1
checkbox input "true"
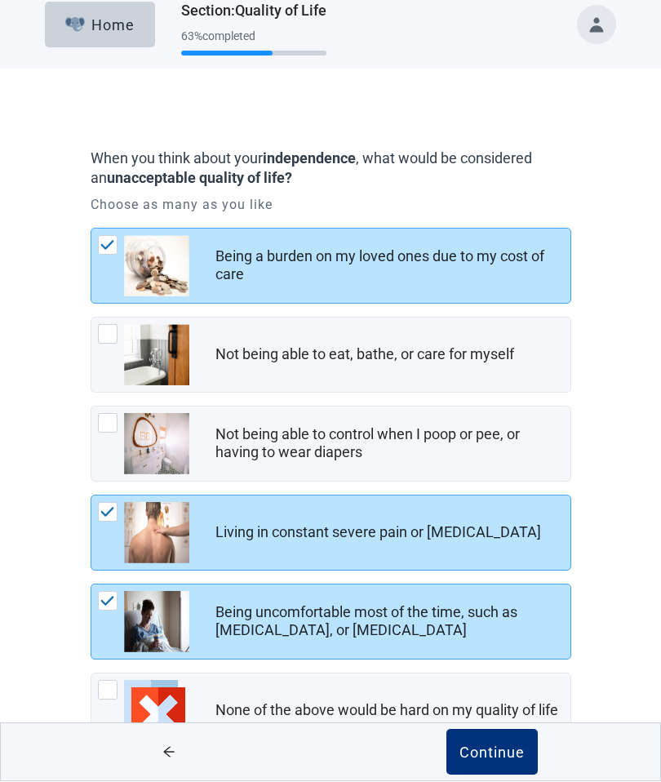
click at [480, 760] on div "Continue" at bounding box center [491, 752] width 65 height 16
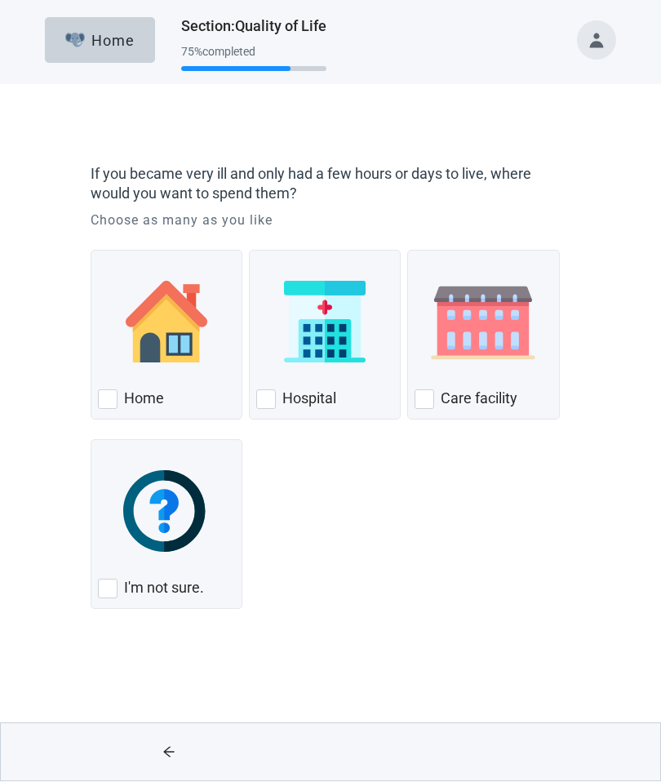
click at [95, 403] on div "Home" at bounding box center [167, 335] width 152 height 170
click at [91, 251] on input "Home" at bounding box center [91, 250] width 1 height 1
checkbox input "true"
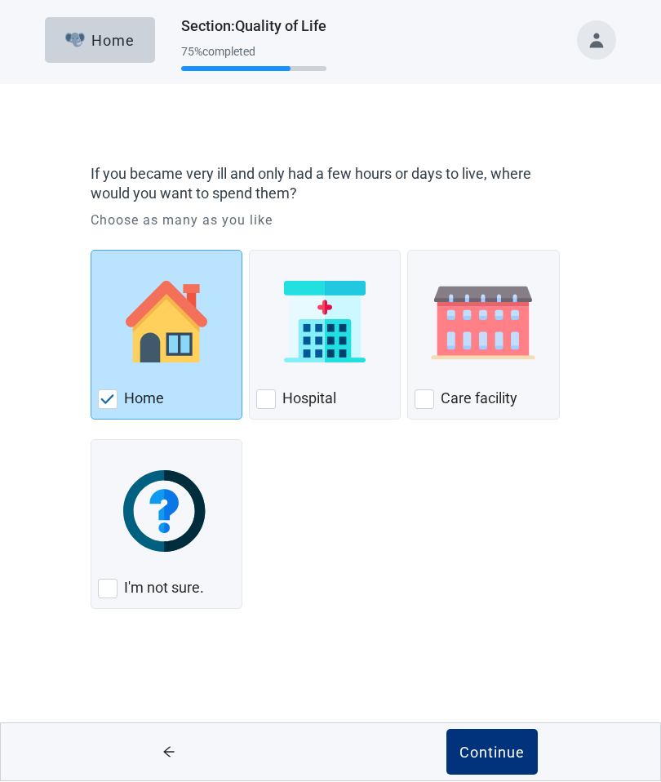
click at [497, 760] on div "Continue" at bounding box center [491, 752] width 65 height 16
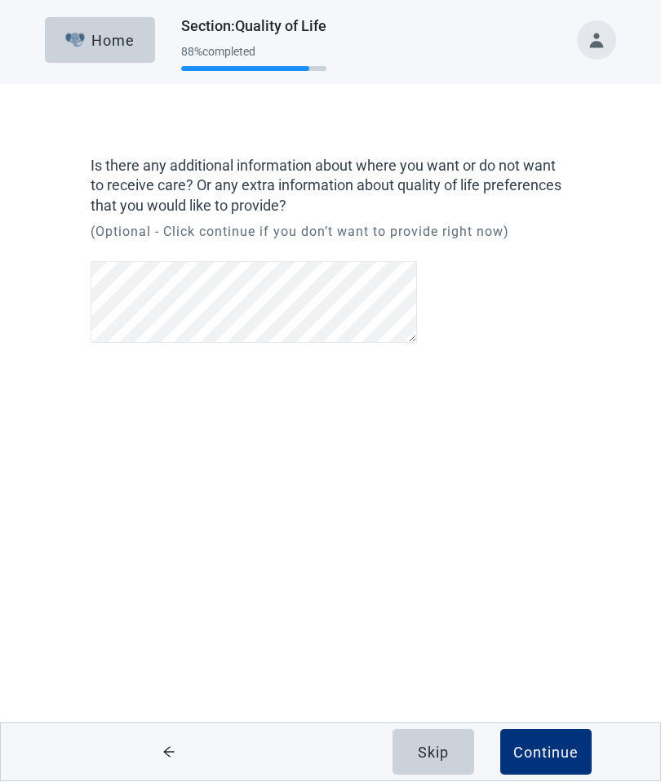
click at [419, 749] on div "Skip" at bounding box center [433, 752] width 31 height 16
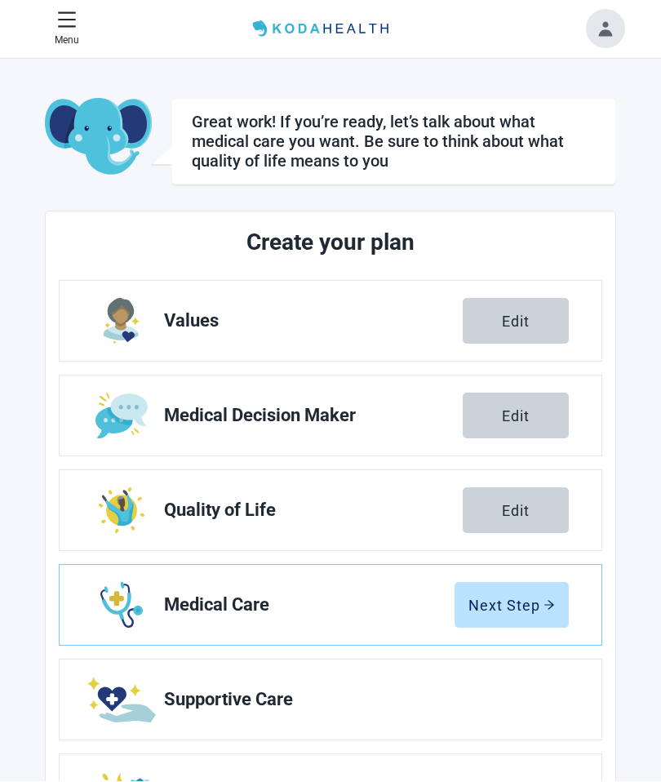
scroll to position [1, 0]
click at [500, 599] on div "Next Step" at bounding box center [511, 604] width 86 height 16
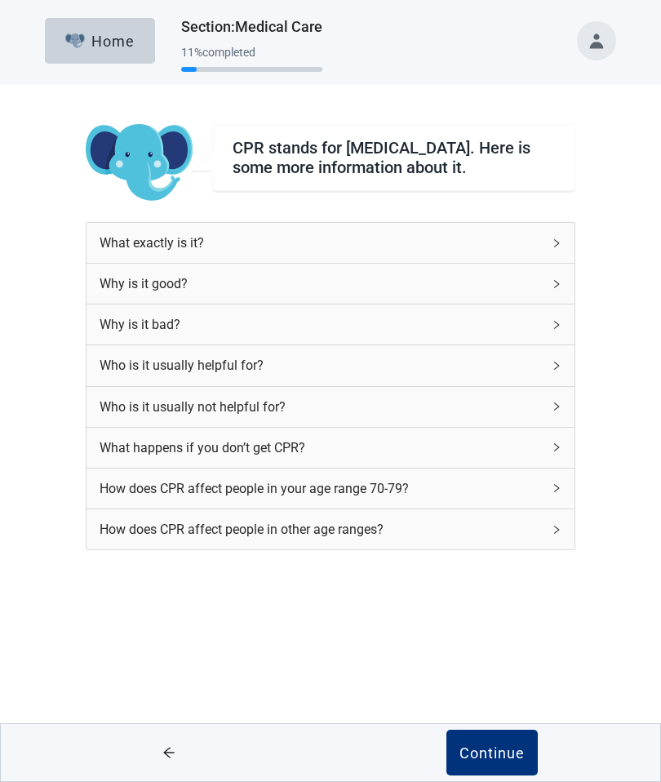
click at [485, 746] on div "Continue" at bounding box center [491, 752] width 65 height 16
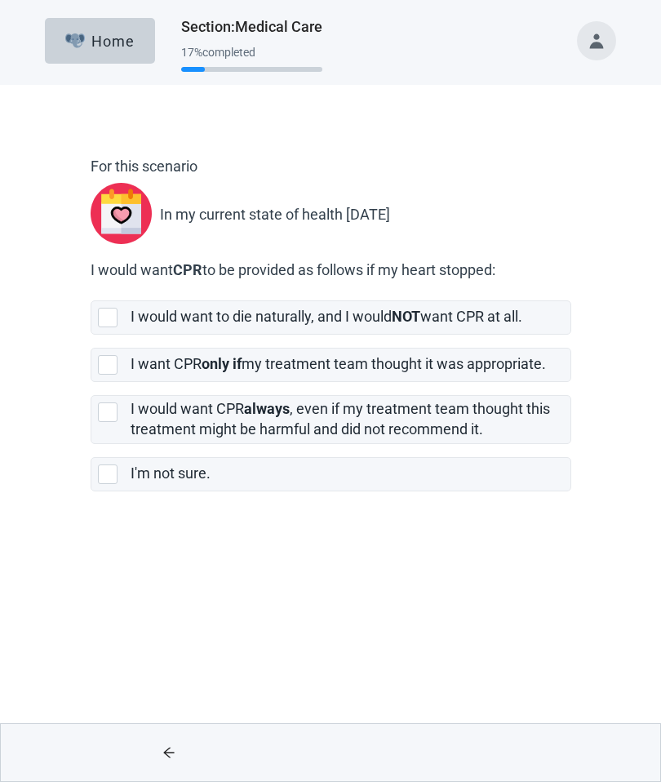
click at [103, 469] on div "I'm not sure., checkbox, not selected" at bounding box center [108, 474] width 20 height 20
click at [91, 445] on input "I'm not sure." at bounding box center [91, 444] width 1 height 1
checkbox input "true"
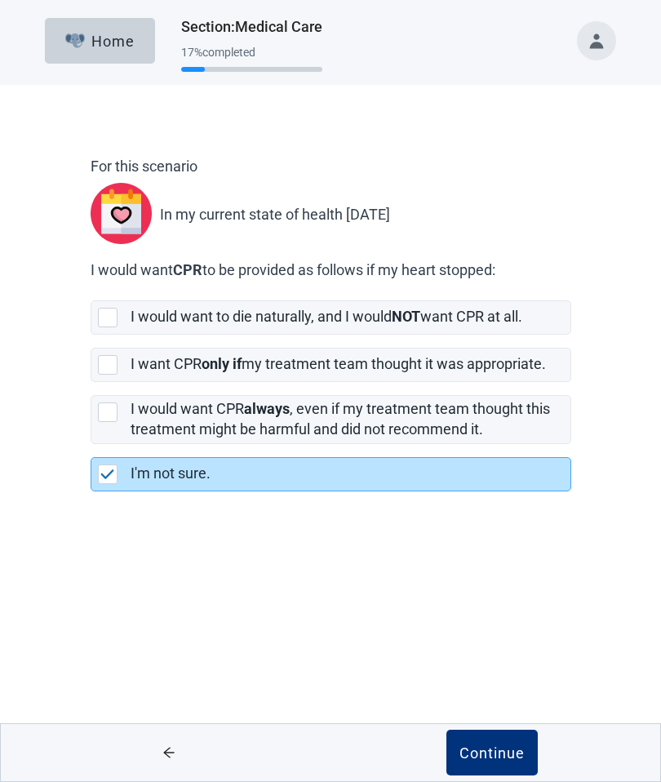
click at [102, 366] on div "[object Object], checkbox, not selected" at bounding box center [108, 365] width 20 height 20
click at [91, 335] on input "I want CPR only if my treatment team thought it was appropriate." at bounding box center [91, 335] width 1 height 1
checkbox input "true"
checkbox input "false"
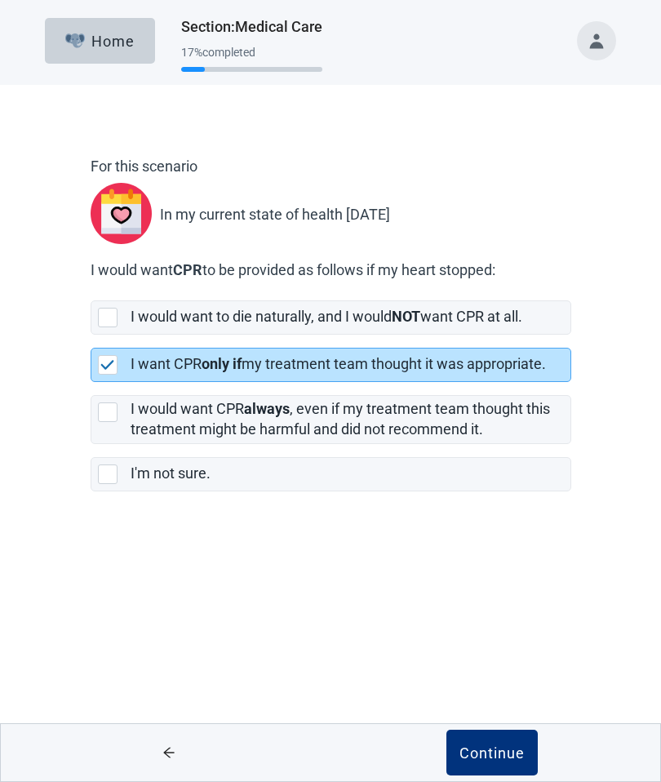
click at [481, 741] on button "Continue" at bounding box center [491, 752] width 91 height 46
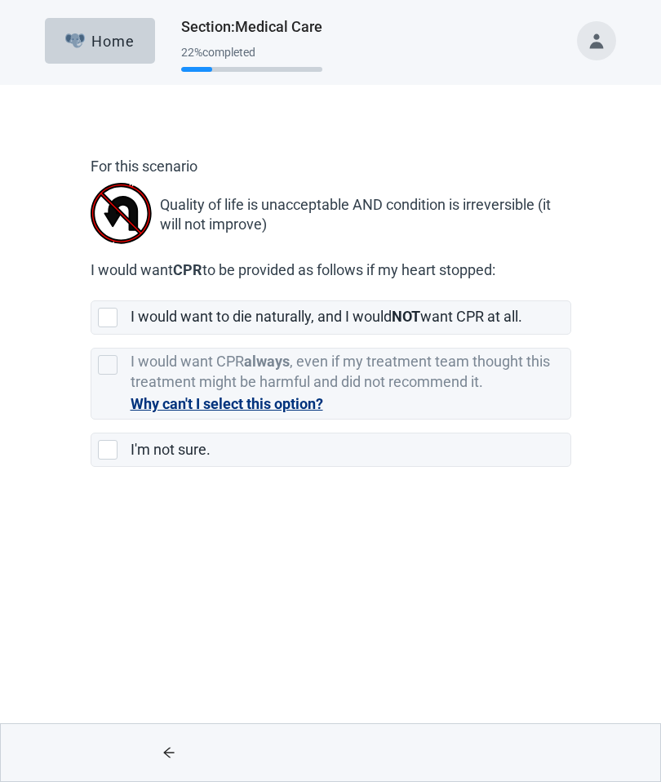
click at [109, 315] on div "[object Object], checkbox, not selected" at bounding box center [108, 318] width 20 height 20
click at [91, 288] on input "I would want to die naturally, and I would NOT want CPR at all." at bounding box center [91, 287] width 1 height 1
checkbox input "true"
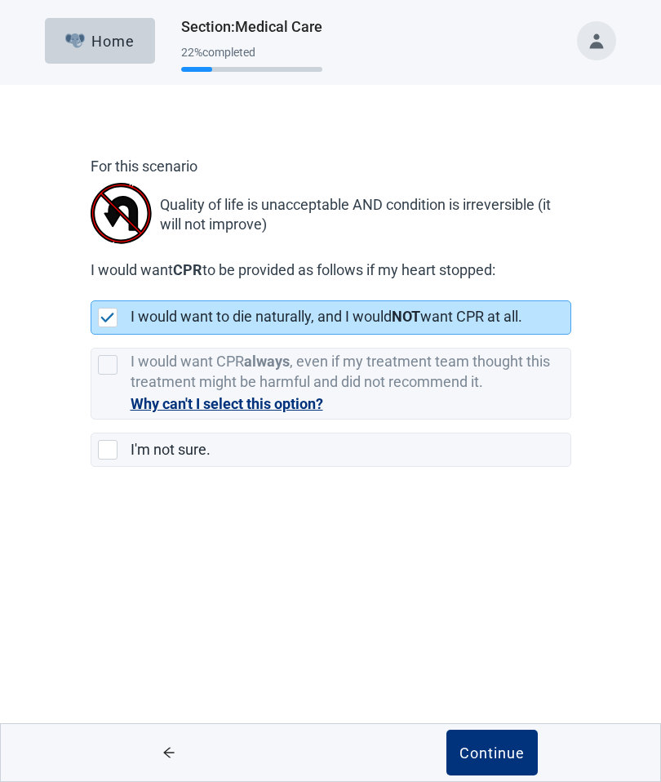
click at [491, 756] on div "Continue" at bounding box center [491, 752] width 65 height 16
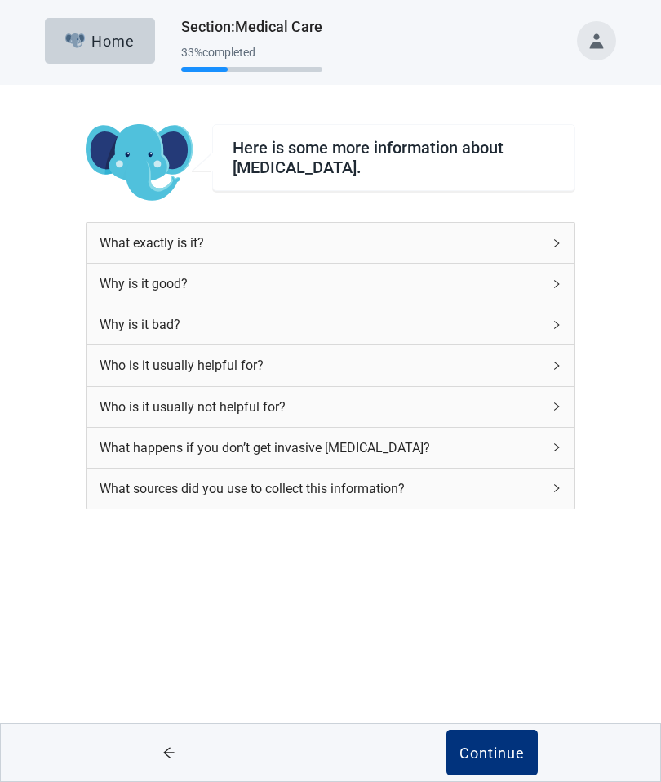
click at [494, 749] on div "Continue" at bounding box center [491, 752] width 65 height 16
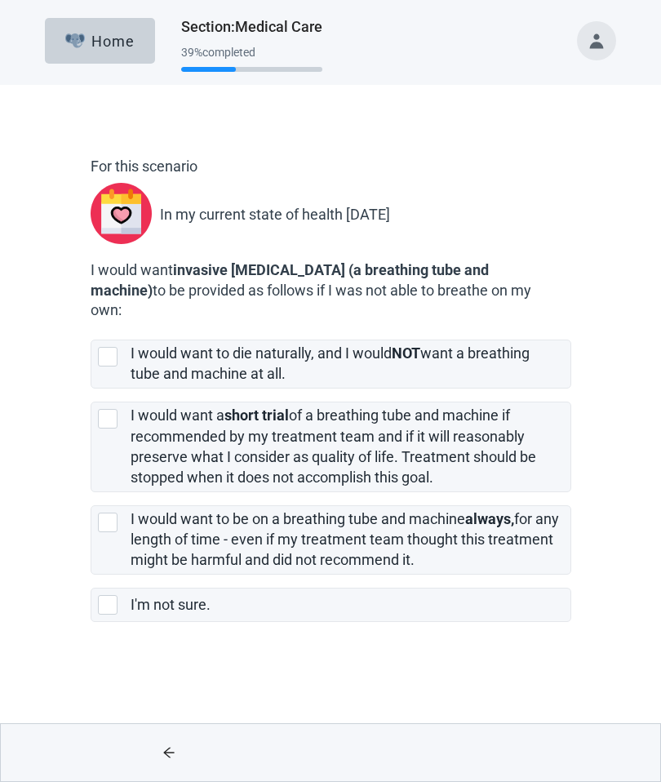
click at [99, 418] on div "[object Object], checkbox, not selected" at bounding box center [108, 419] width 20 height 20
click at [91, 389] on input "I would want a short trial of a breathing tube and machine if recommended by my…" at bounding box center [91, 388] width 1 height 1
checkbox input "true"
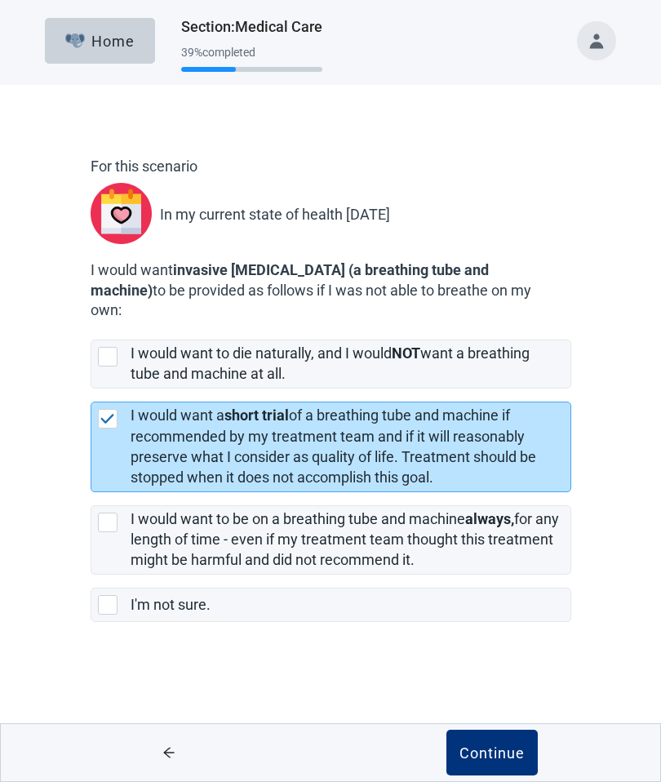
click at [498, 751] on div "Continue" at bounding box center [491, 752] width 65 height 16
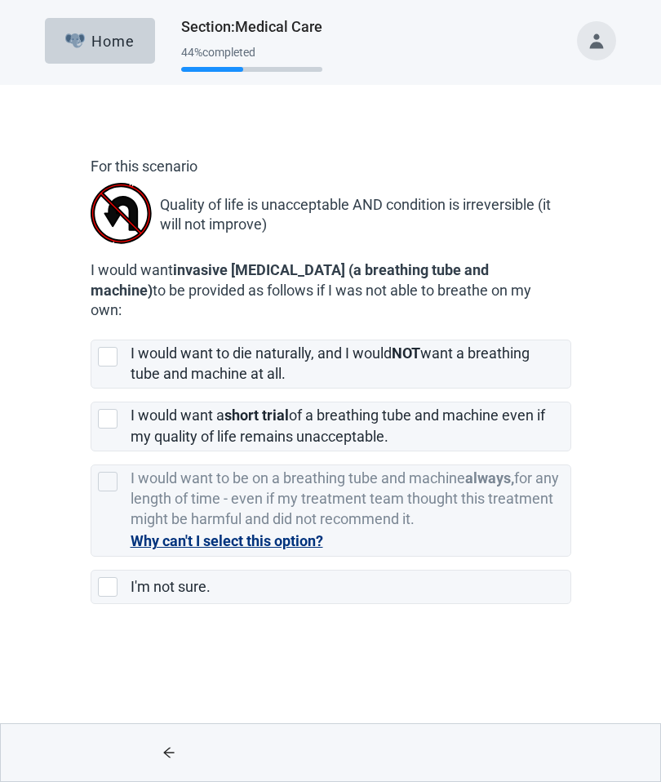
click at [94, 361] on div "I would want to die naturally, and I would NOT want a breathing tube and machin…" at bounding box center [330, 363] width 479 height 47
click at [91, 327] on input "I would want to die naturally, and I would NOT want a breathing tube and machin…" at bounding box center [91, 326] width 1 height 1
checkbox input "true"
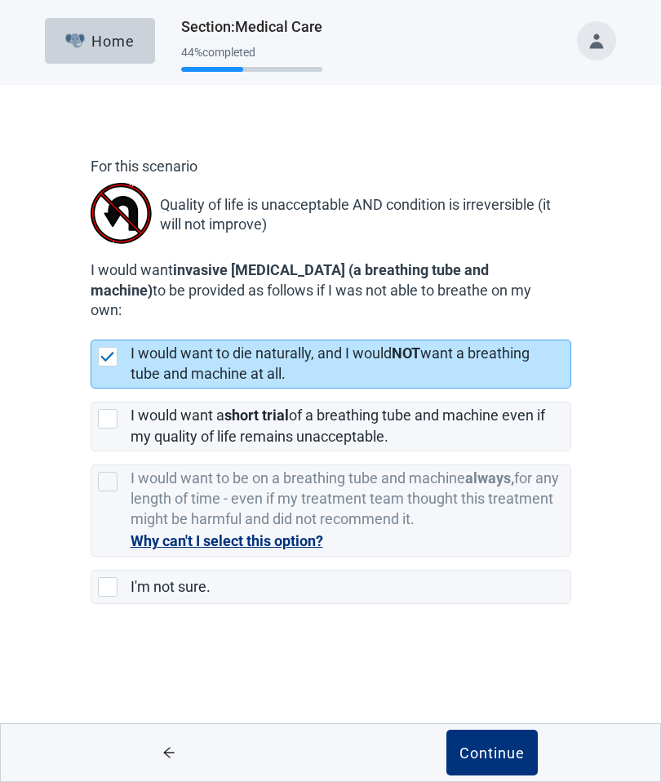
click at [485, 744] on div "Continue" at bounding box center [491, 752] width 65 height 16
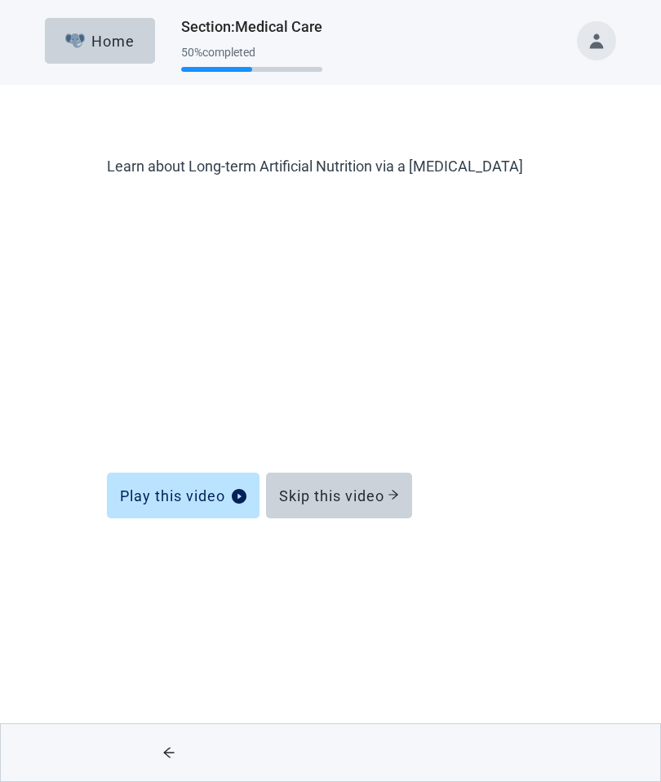
click at [346, 463] on div "Play this video Skip this video" at bounding box center [330, 485] width 447 height 52
click at [339, 503] on div "Skip this video" at bounding box center [339, 495] width 120 height 16
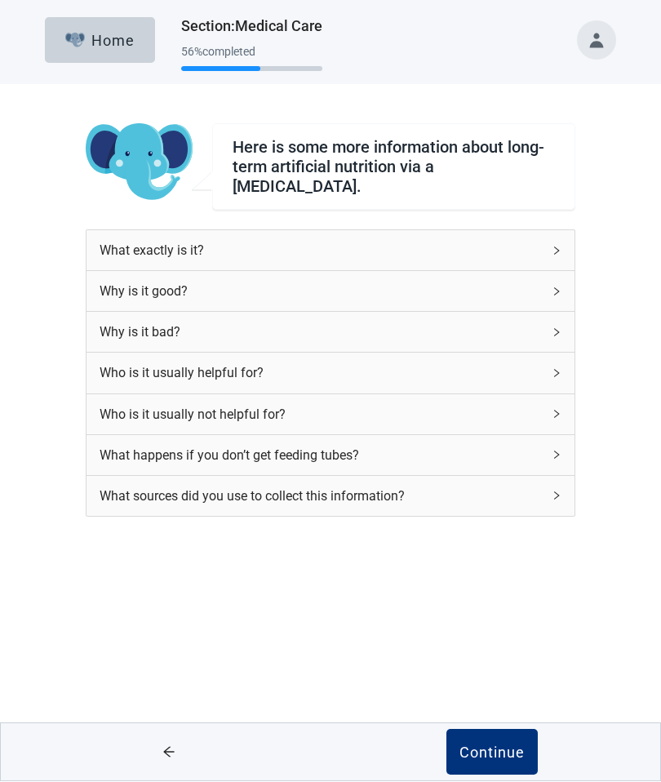
click at [473, 759] on div "Continue" at bounding box center [491, 752] width 65 height 16
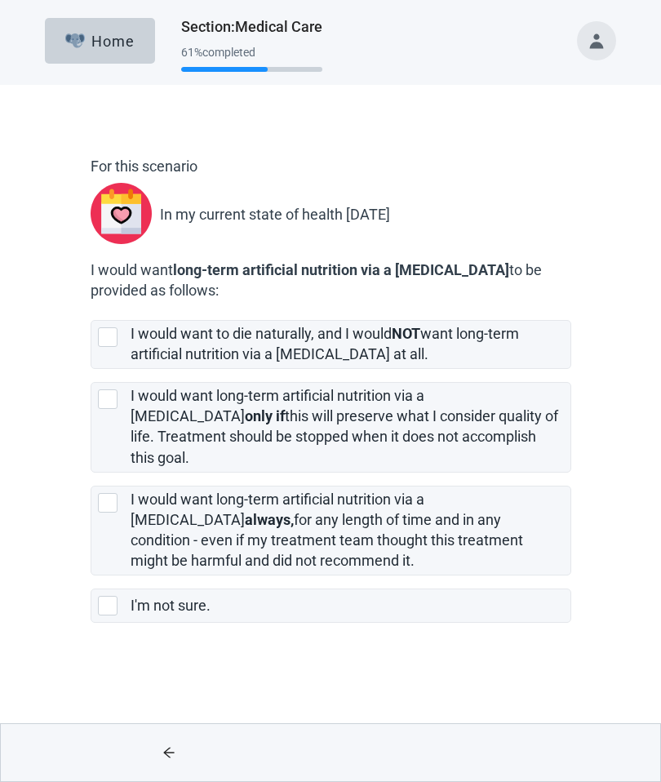
click at [105, 330] on div "[object Object], checkbox, not selected" at bounding box center [108, 337] width 20 height 20
click at [91, 308] on input "I would want to die naturally, and I would NOT want long-term artificial nutrit…" at bounding box center [91, 307] width 1 height 1
checkbox input "true"
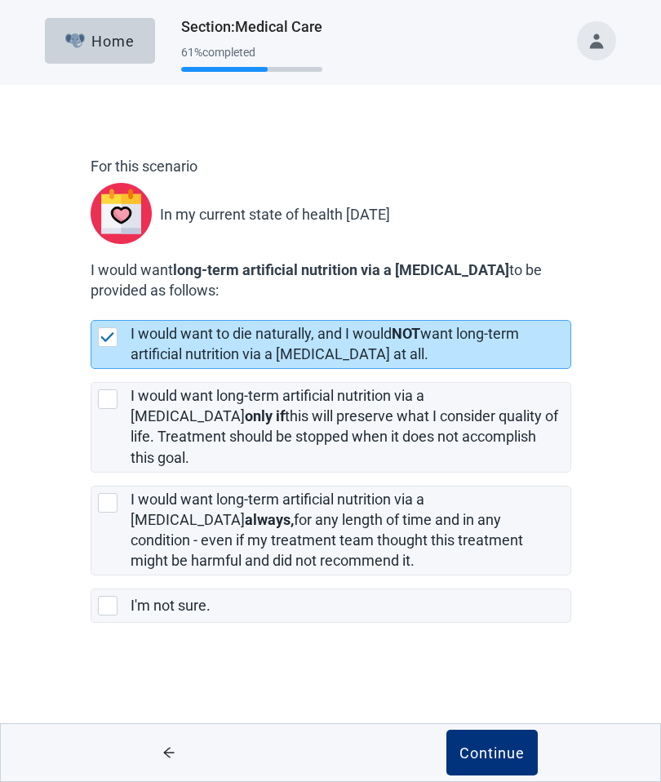
click at [491, 751] on div "Continue" at bounding box center [491, 752] width 65 height 16
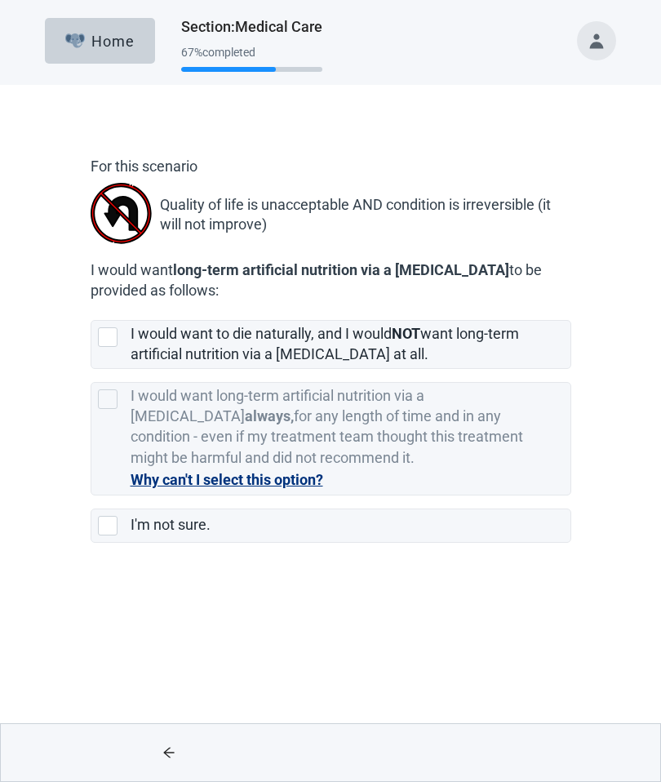
click at [93, 331] on div "I would want to die naturally, and I would NOT want long-term artificial nutrit…" at bounding box center [330, 344] width 479 height 47
click at [91, 308] on input "I would want to die naturally, and I would NOT want long-term artificial nutrit…" at bounding box center [91, 307] width 1 height 1
checkbox input "true"
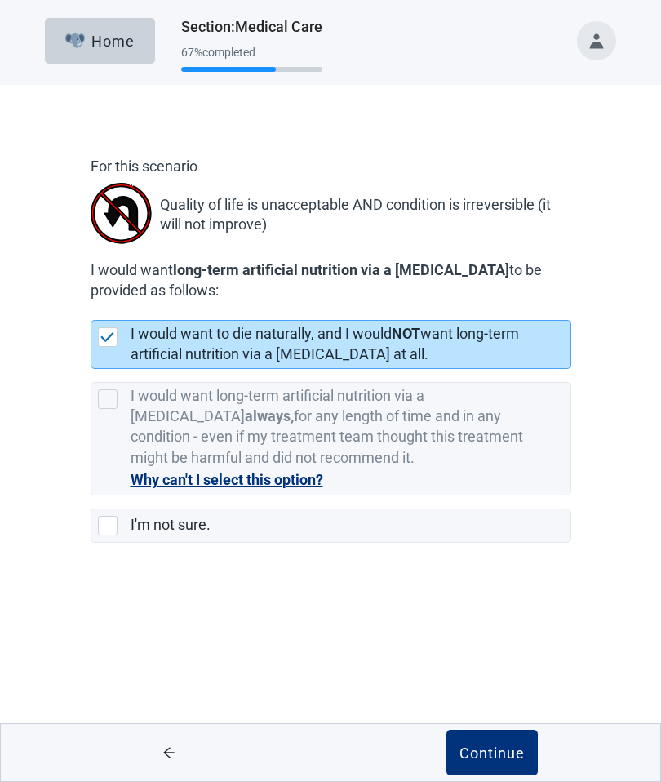
click at [490, 750] on div "Continue" at bounding box center [491, 752] width 65 height 16
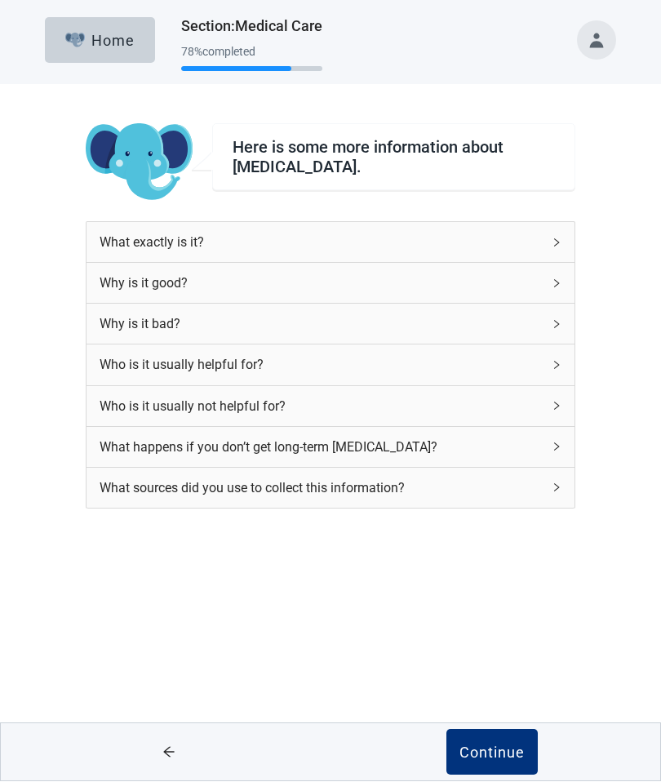
click at [487, 747] on div "Continue" at bounding box center [491, 752] width 65 height 16
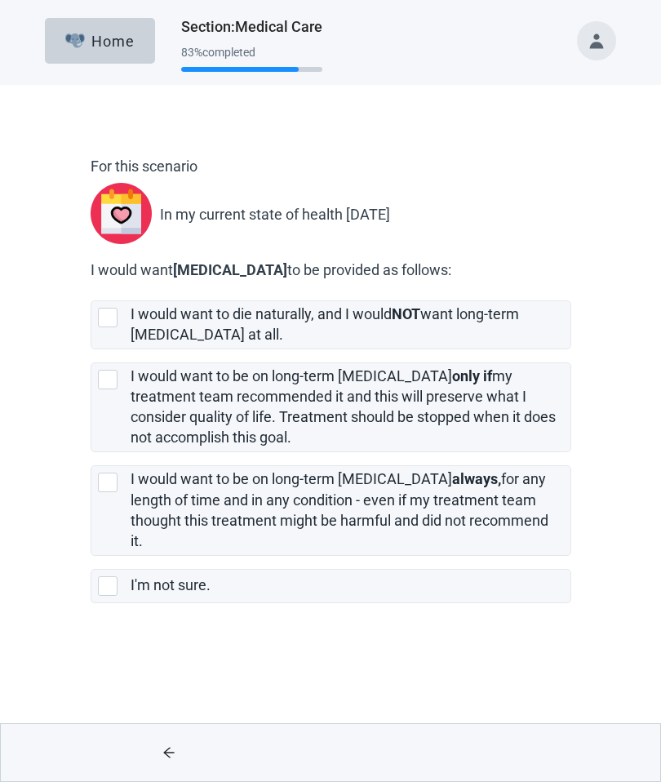
click at [96, 379] on div "I would want to be on long-term [MEDICAL_DATA] only if my treatment team recomm…" at bounding box center [330, 407] width 479 height 89
click at [91, 350] on input "I would want to be on long-term [MEDICAL_DATA] only if my treatment team recomm…" at bounding box center [91, 349] width 1 height 1
checkbox input "true"
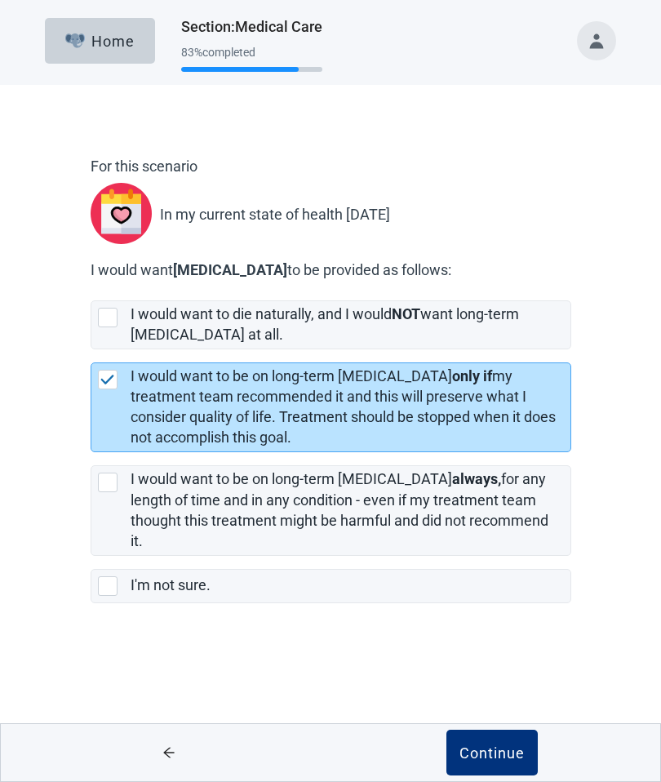
click at [494, 759] on div "Continue" at bounding box center [491, 752] width 65 height 16
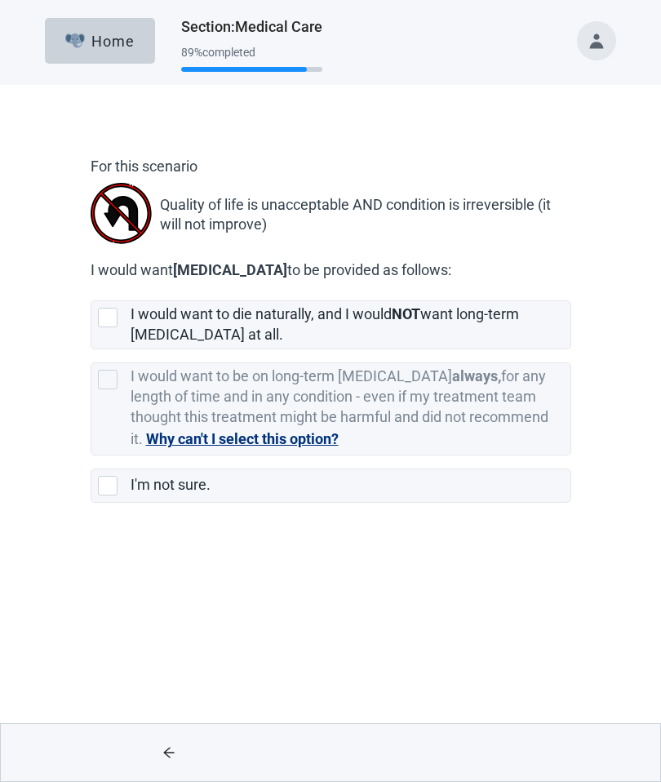
click at [106, 314] on div "[object Object], checkbox, not selected" at bounding box center [108, 318] width 20 height 20
click at [91, 288] on input "I would want to die naturally, and I would NOT want long-term [MEDICAL_DATA] at…" at bounding box center [91, 287] width 1 height 1
checkbox input "true"
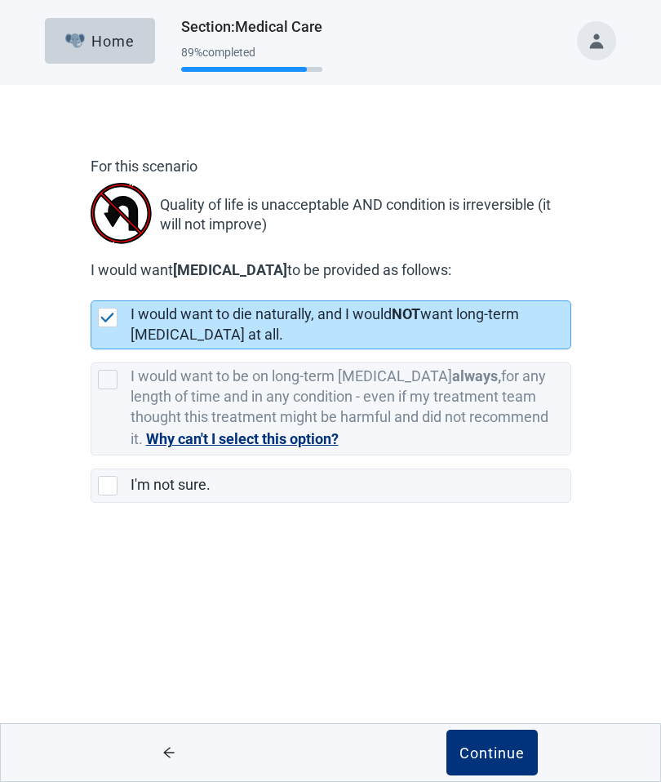
click at [478, 747] on div "Continue" at bounding box center [491, 752] width 65 height 16
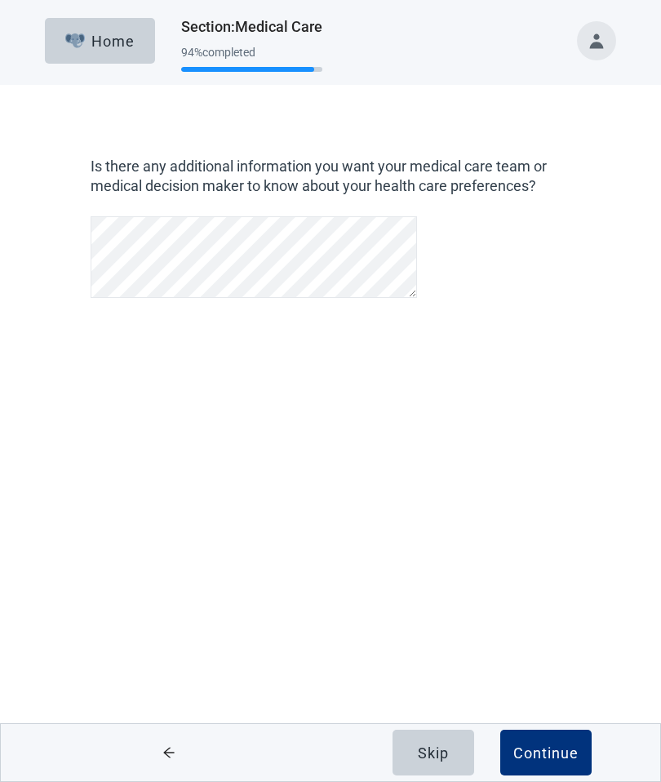
click at [544, 747] on div "Continue" at bounding box center [545, 752] width 65 height 16
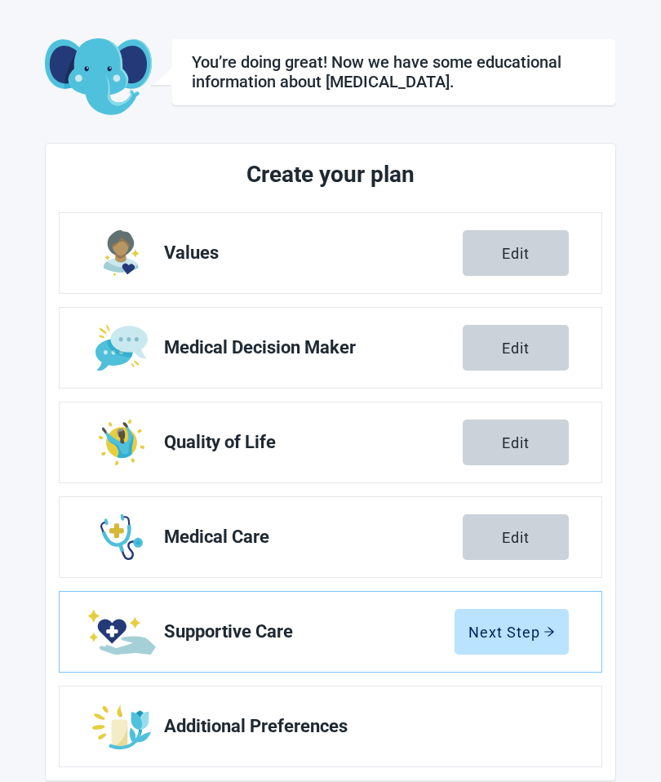
scroll to position [60, 0]
click at [503, 627] on div "Next Step" at bounding box center [511, 632] width 86 height 16
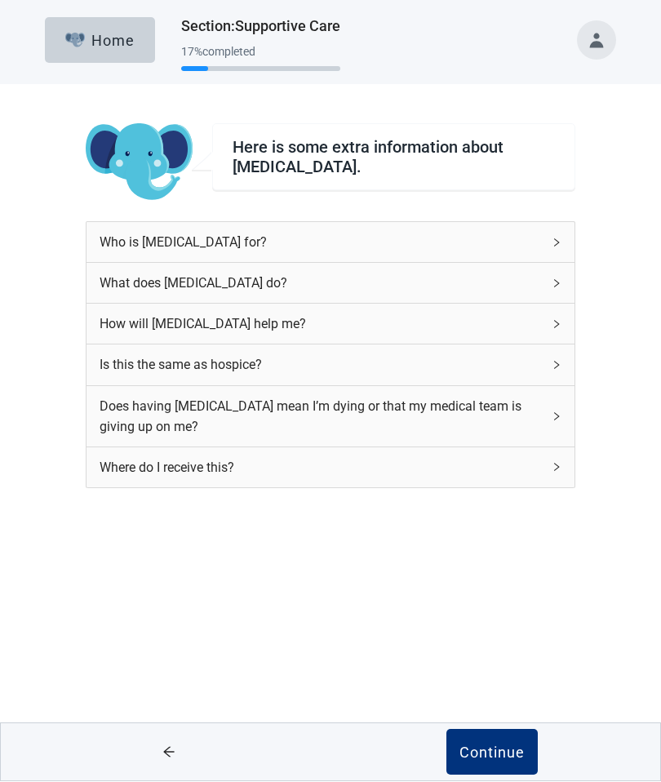
click at [545, 233] on div "Who is [MEDICAL_DATA] for?" at bounding box center [330, 243] width 488 height 40
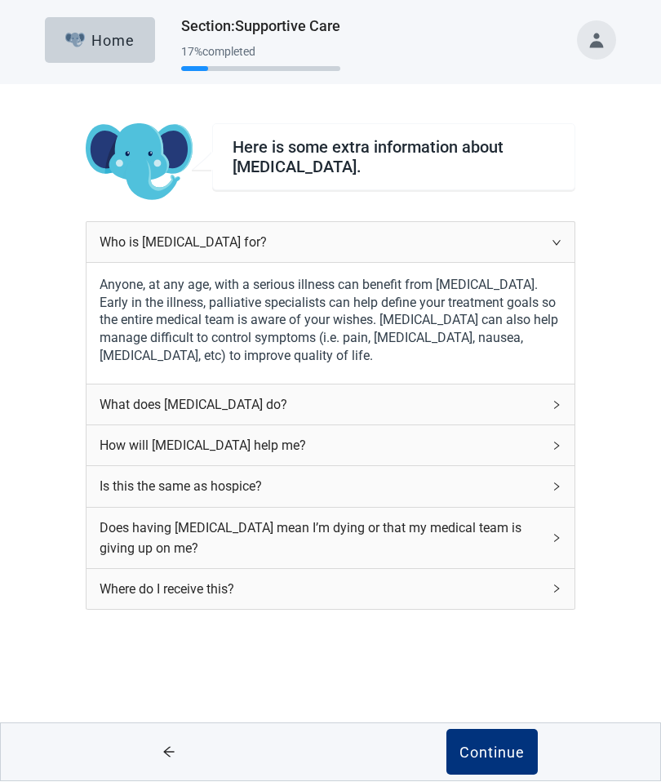
click at [111, 406] on div "What does [MEDICAL_DATA] do?" at bounding box center [321, 405] width 442 height 20
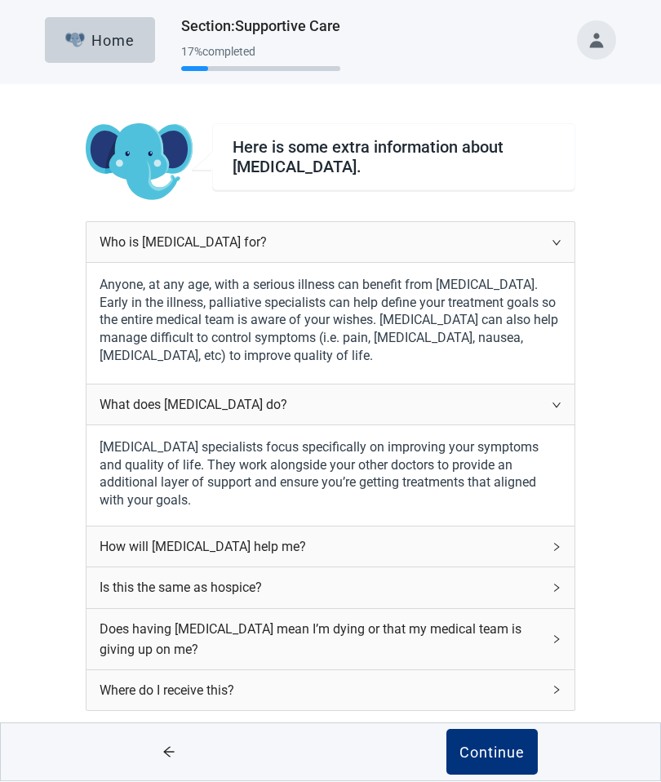
scroll to position [1, 0]
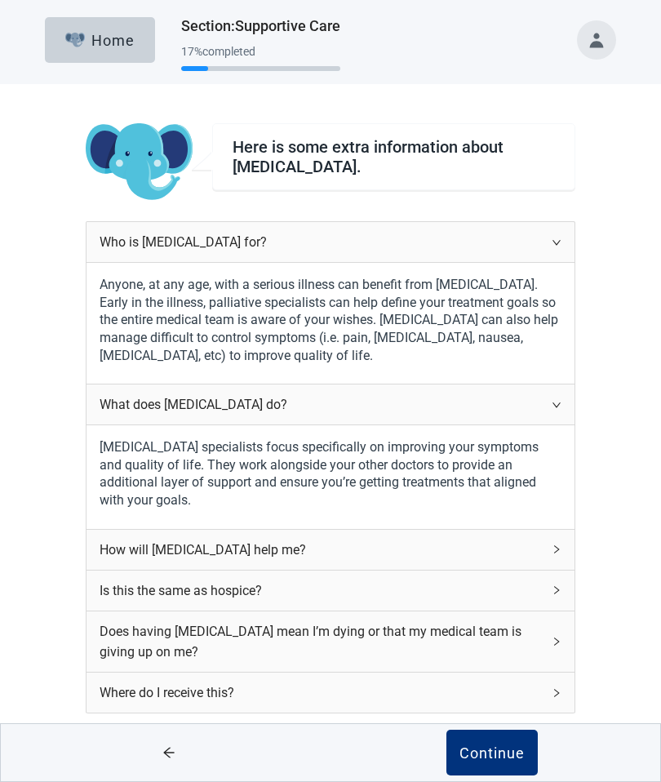
click at [95, 563] on div "How will [MEDICAL_DATA] help me?" at bounding box center [330, 550] width 488 height 40
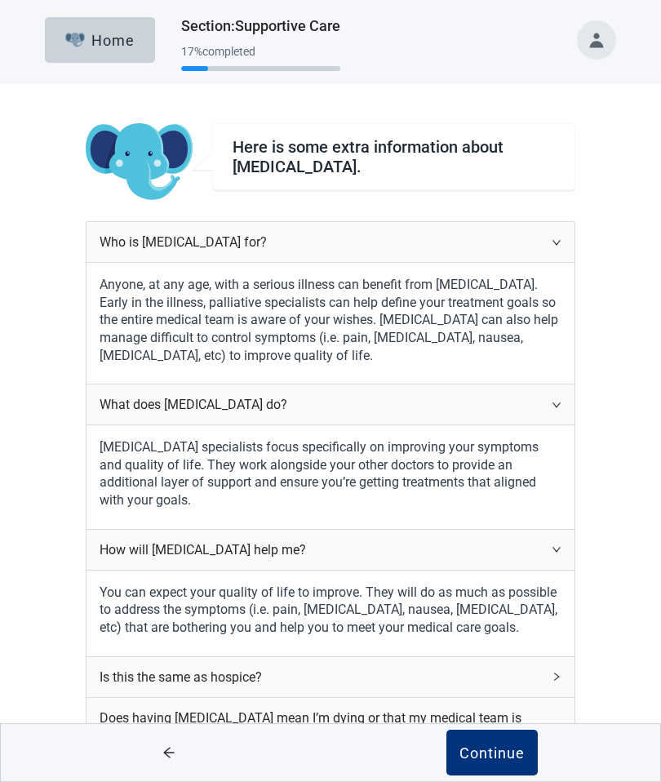
click at [109, 672] on div "Is this the same as hospice?" at bounding box center [321, 677] width 442 height 20
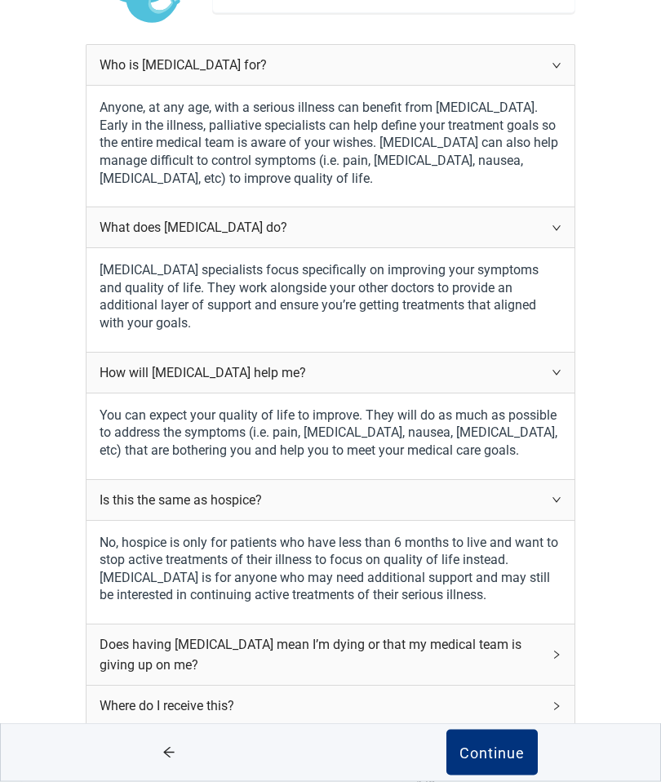
scroll to position [181, 0]
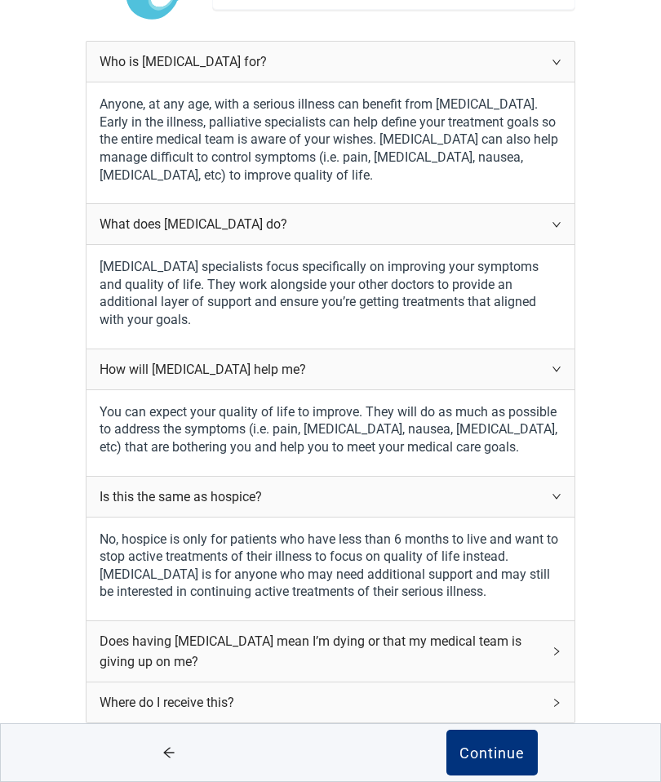
click at [113, 631] on div "Does having [MEDICAL_DATA] mean I’m dying or that my medical team is giving up …" at bounding box center [321, 651] width 442 height 41
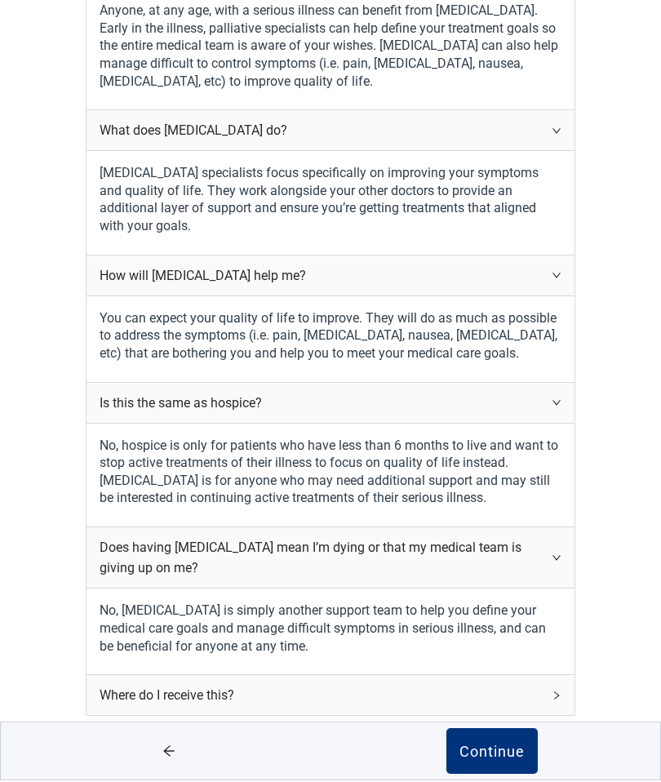
scroll to position [273, 0]
click at [127, 686] on div "Where do I receive this?" at bounding box center [321, 696] width 442 height 20
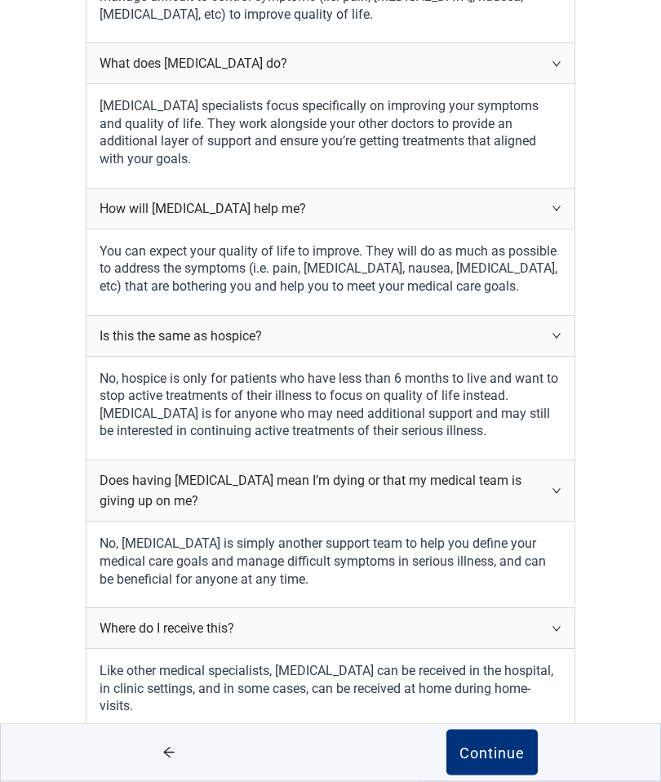
scroll to position [341, 0]
click at [485, 760] on div "Continue" at bounding box center [491, 752] width 65 height 16
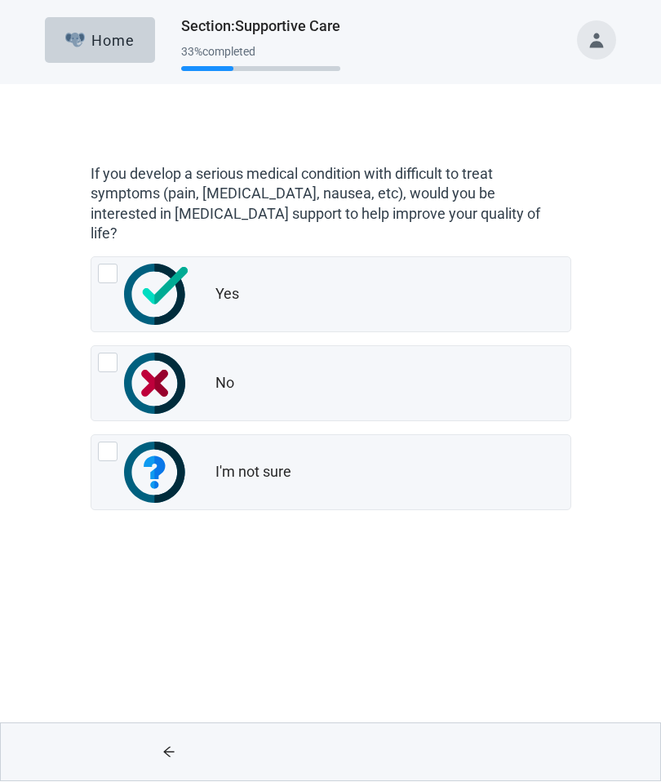
click at [140, 282] on img "Yes, radio button, not checked" at bounding box center [156, 294] width 64 height 61
click at [91, 258] on input "Yes" at bounding box center [91, 257] width 1 height 1
radio input "true"
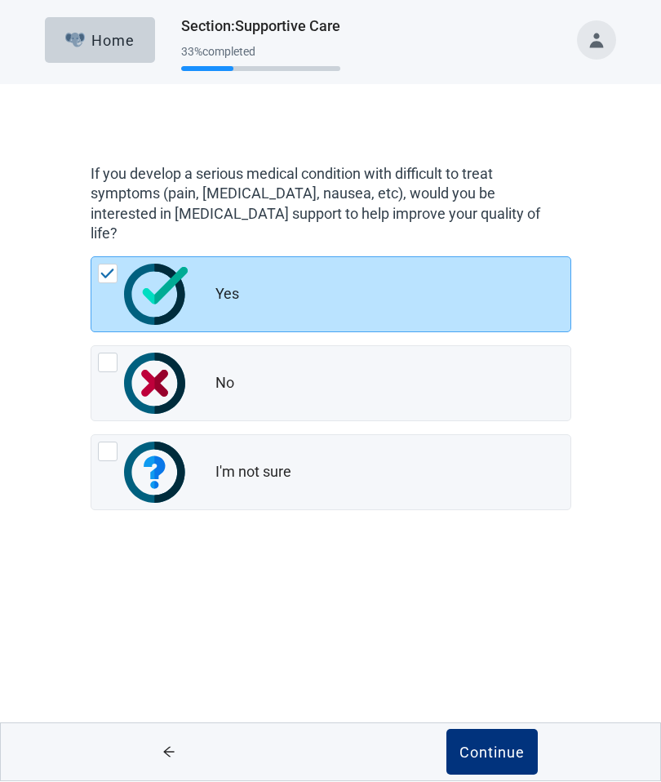
click at [477, 753] on div "Continue" at bounding box center [491, 752] width 65 height 16
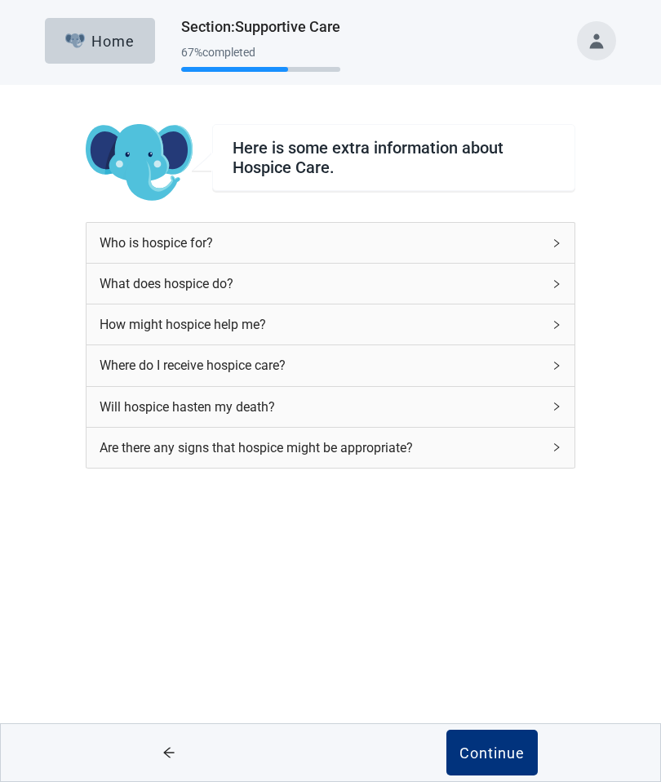
click at [485, 738] on button "Continue" at bounding box center [491, 752] width 91 height 46
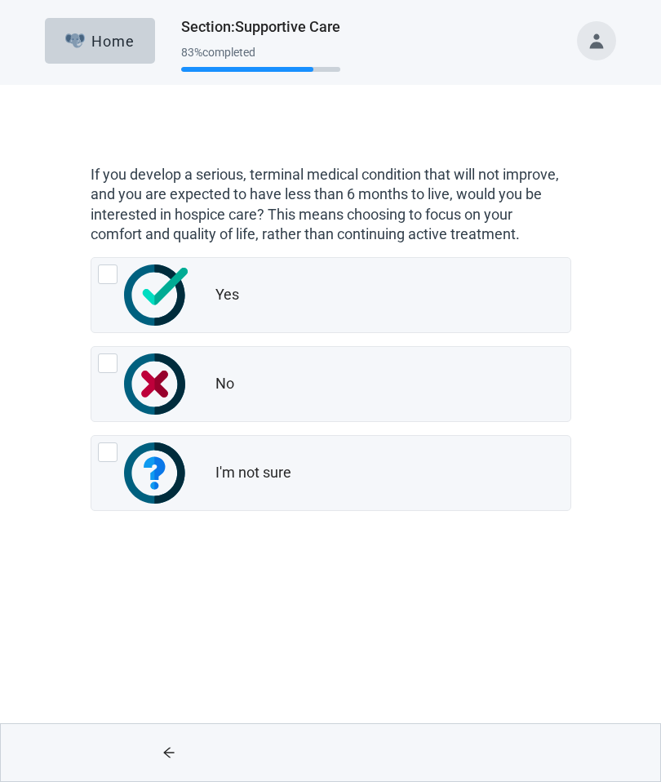
click at [146, 295] on img "Yes, radio button, not checked" at bounding box center [156, 294] width 64 height 61
click at [91, 258] on input "Yes" at bounding box center [91, 257] width 1 height 1
radio input "true"
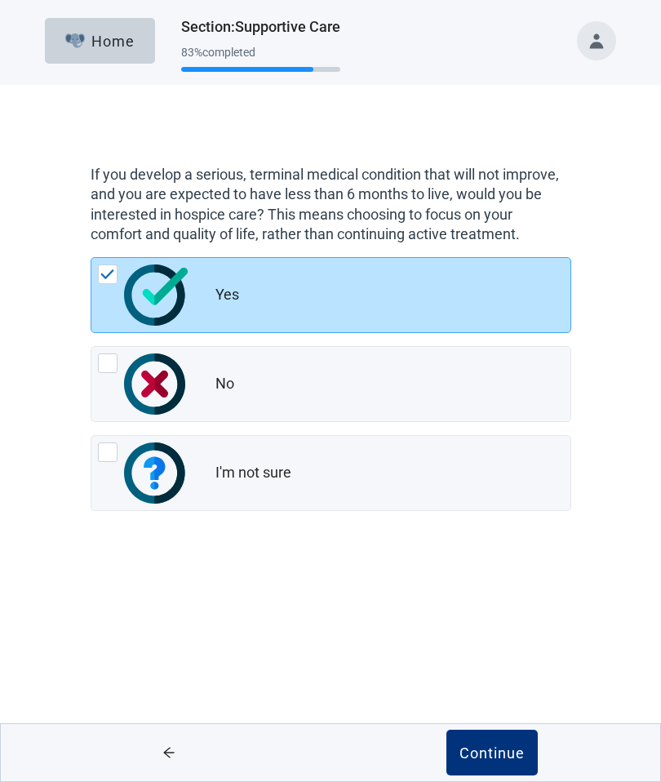
click at [501, 754] on div "Continue" at bounding box center [491, 752] width 65 height 16
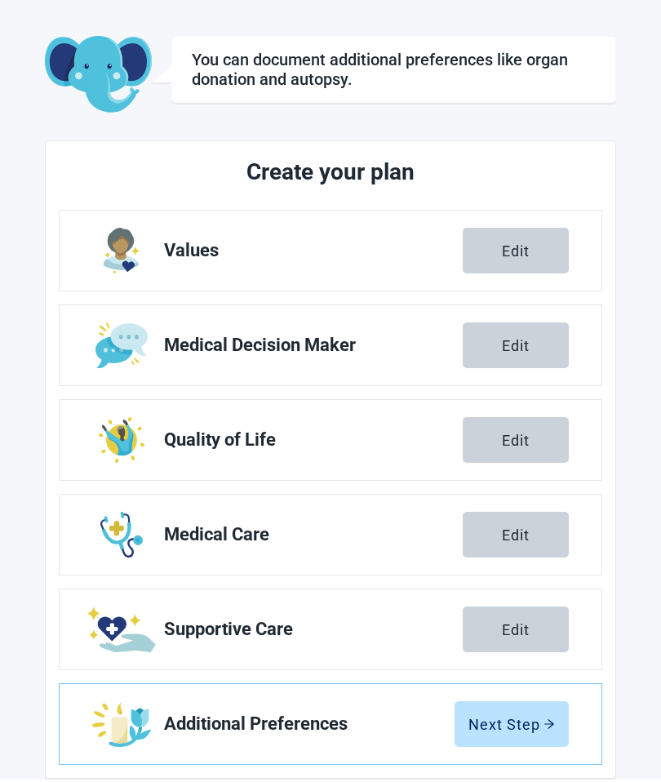
scroll to position [60, 0]
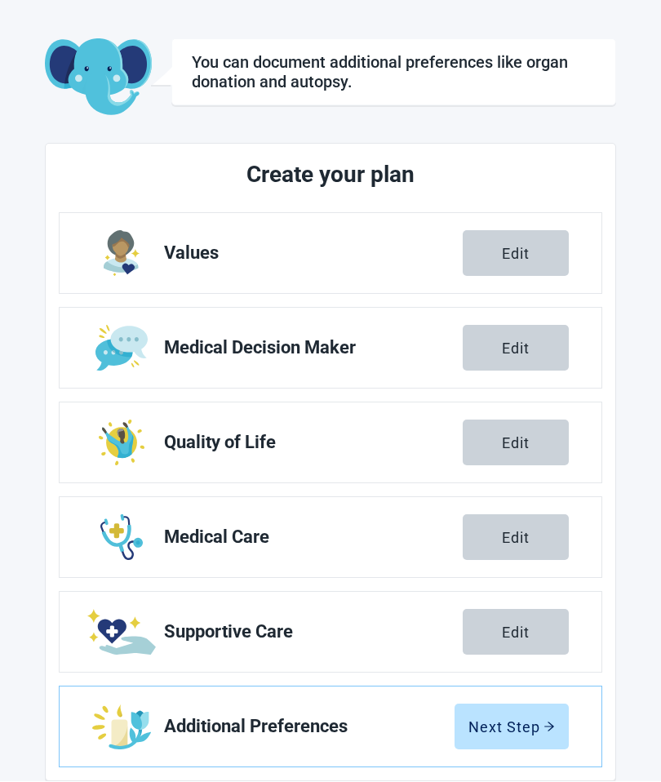
click at [492, 742] on button "Next Step" at bounding box center [511, 727] width 114 height 46
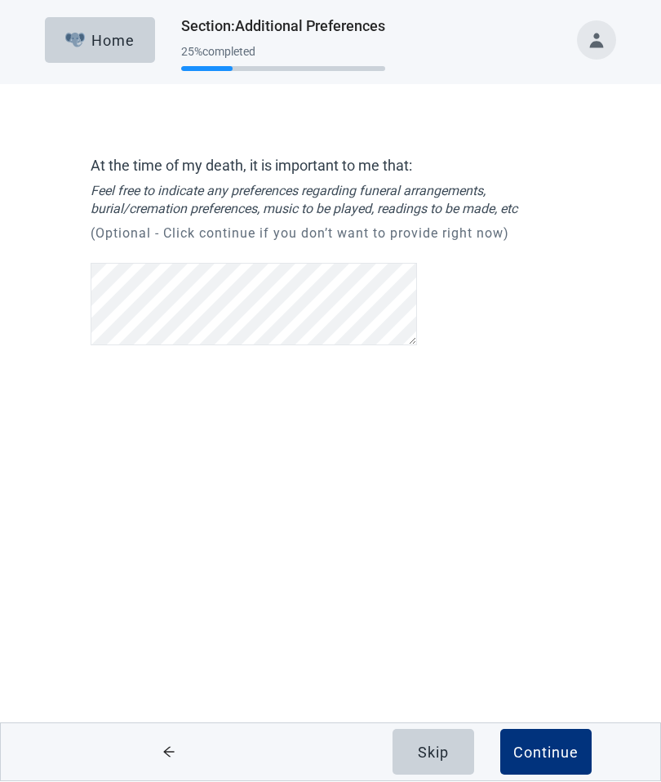
click at [542, 735] on button "Continue" at bounding box center [545, 752] width 91 height 46
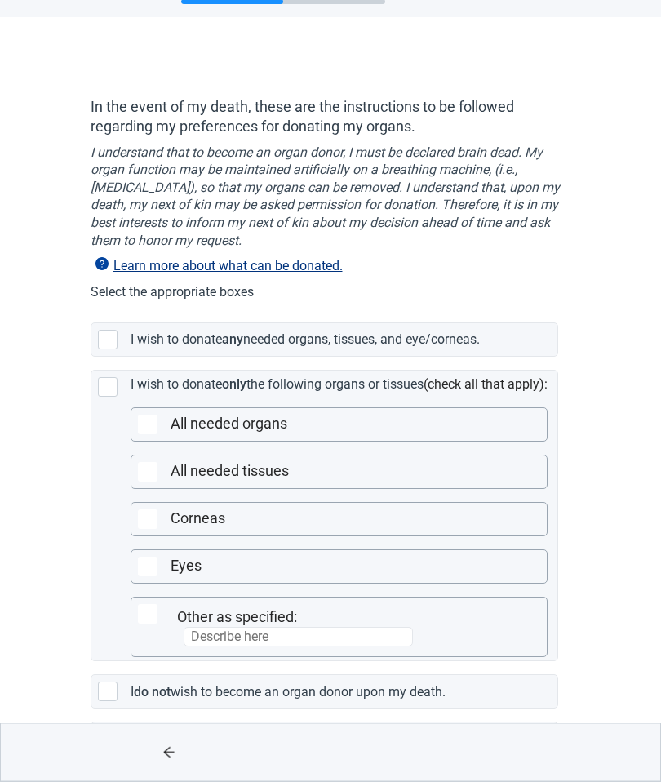
scroll to position [69, 0]
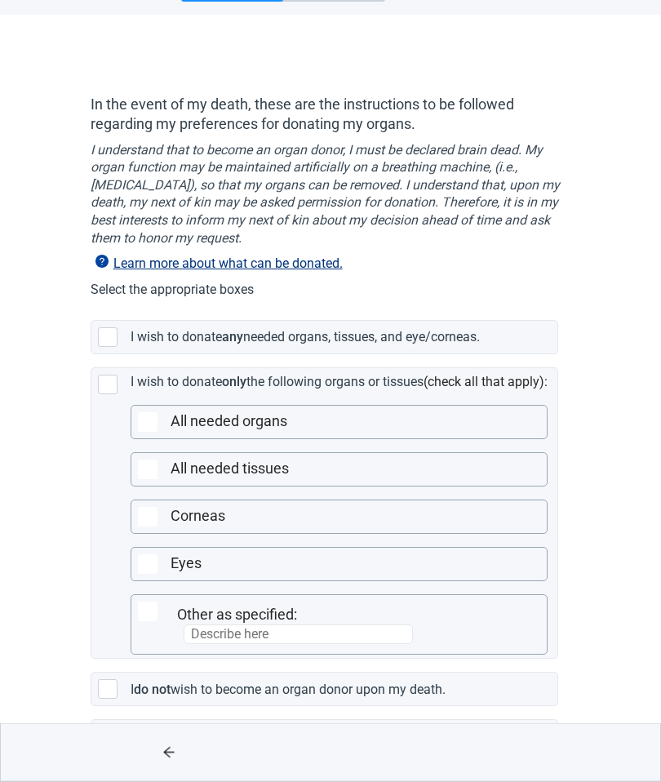
click at [100, 685] on div "Main content" at bounding box center [108, 690] width 20 height 20
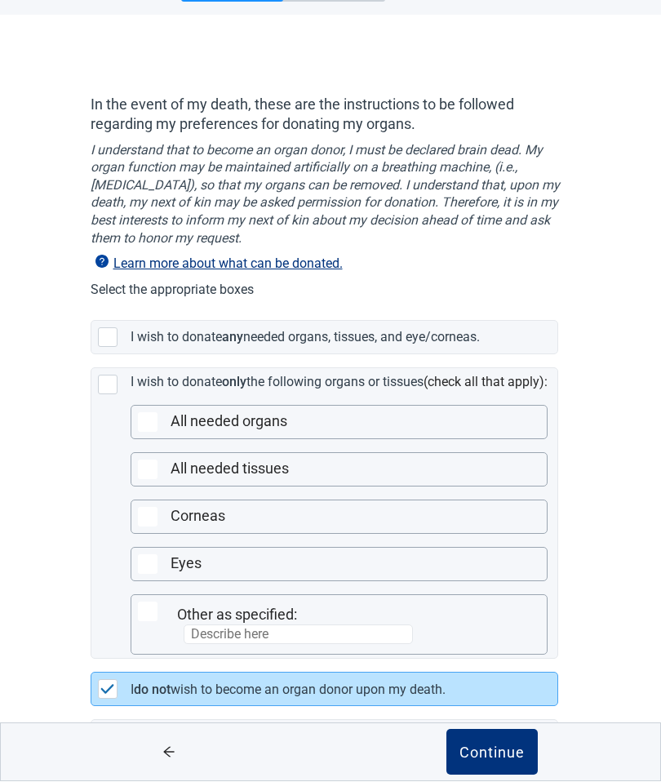
click at [490, 760] on div "Continue" at bounding box center [491, 752] width 65 height 16
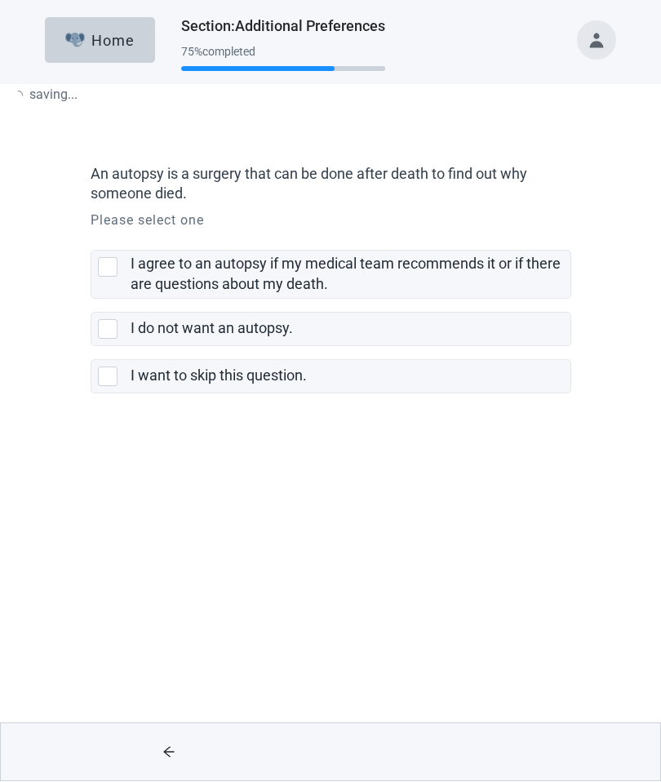
click at [492, 753] on div "Main content" at bounding box center [491, 752] width 323 height 57
click at [119, 322] on div "I do not want an autopsy., checkbox, not selected" at bounding box center [111, 330] width 26 height 20
click at [91, 300] on input "I do not want an autopsy." at bounding box center [91, 299] width 1 height 1
checkbox input "true"
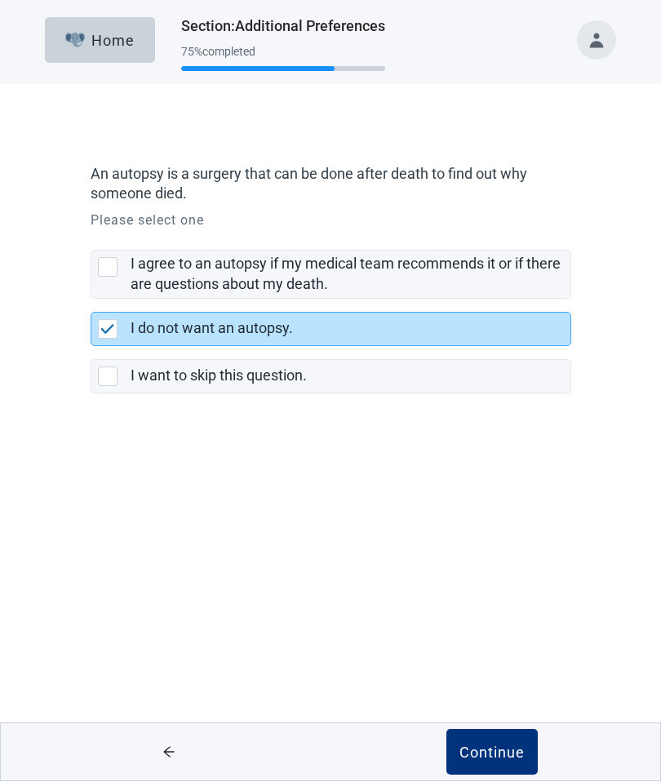
click at [493, 750] on div "Continue" at bounding box center [491, 752] width 65 height 16
click at [492, 750] on div "Continue" at bounding box center [491, 752] width 65 height 16
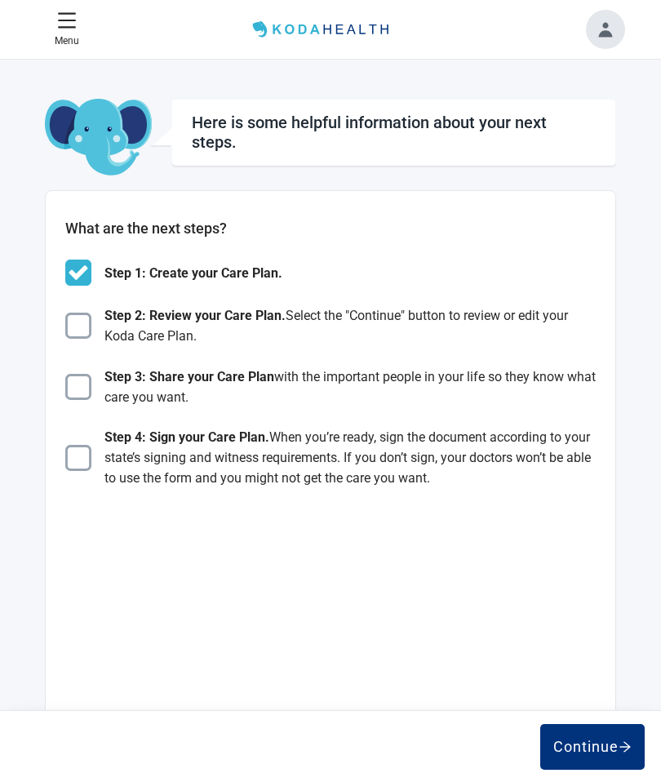
click at [597, 739] on div "Continue" at bounding box center [592, 746] width 78 height 16
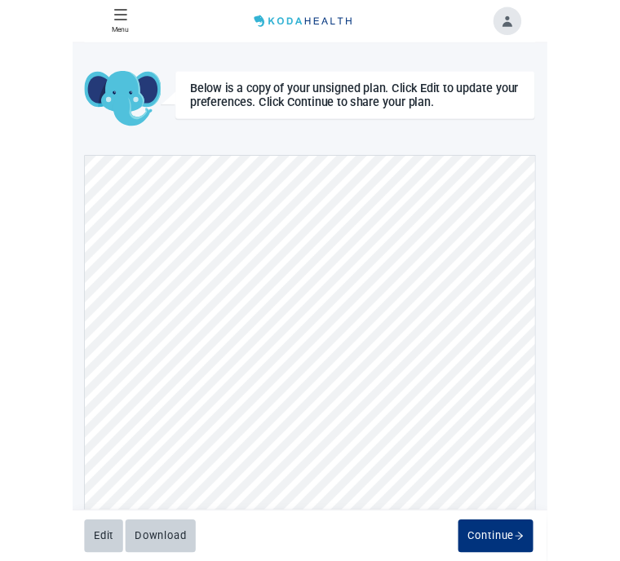
scroll to position [1292, 0]
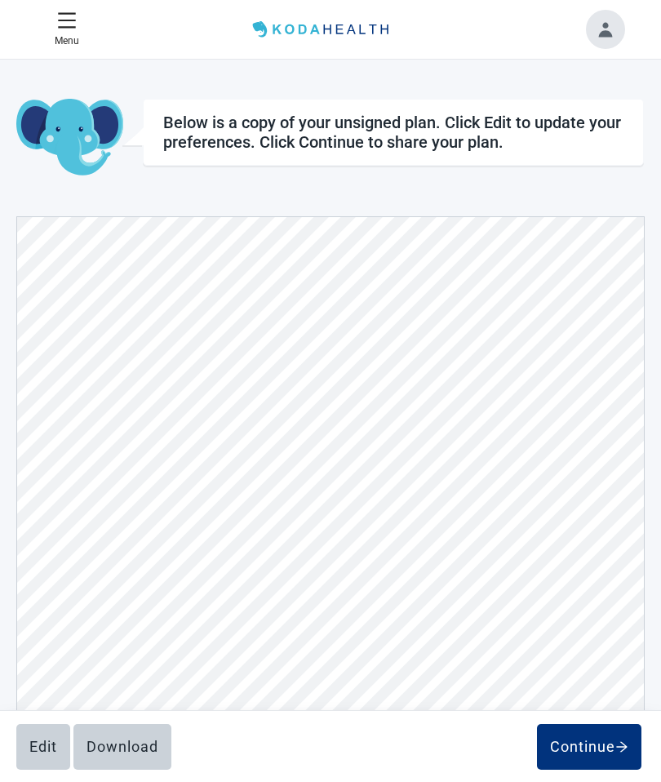
click at [584, 740] on div "Continue" at bounding box center [589, 746] width 78 height 16
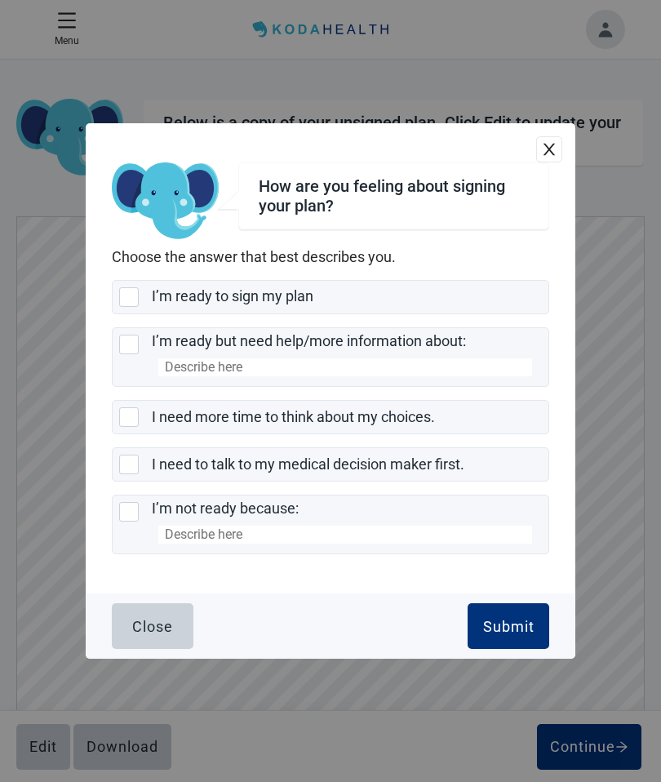
click at [123, 427] on div "I need more time to think about my choices., checkbox, not selected" at bounding box center [129, 417] width 20 height 20
click at [113, 401] on input "I need more time to think about my choices." at bounding box center [112, 400] width 1 height 1
checkbox input "true"
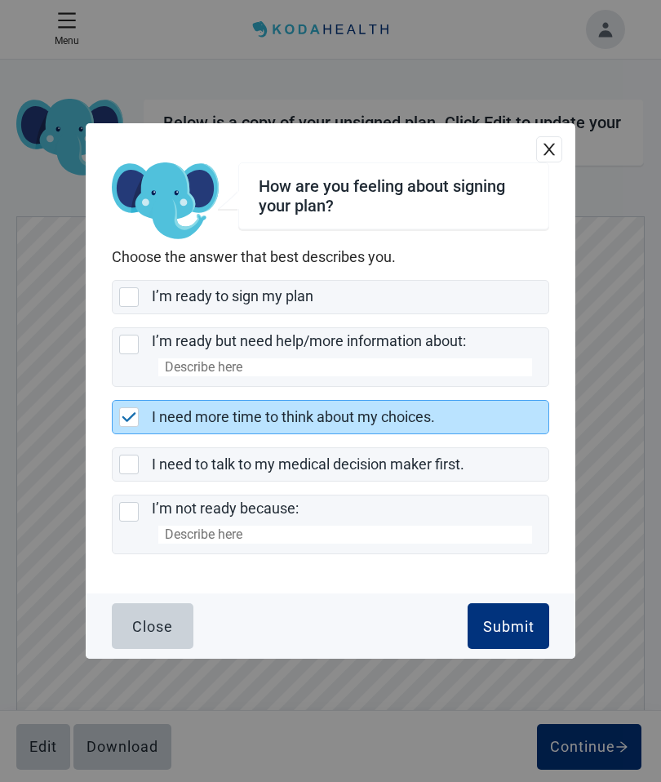
click at [506, 634] on div "Submit" at bounding box center [508, 626] width 51 height 16
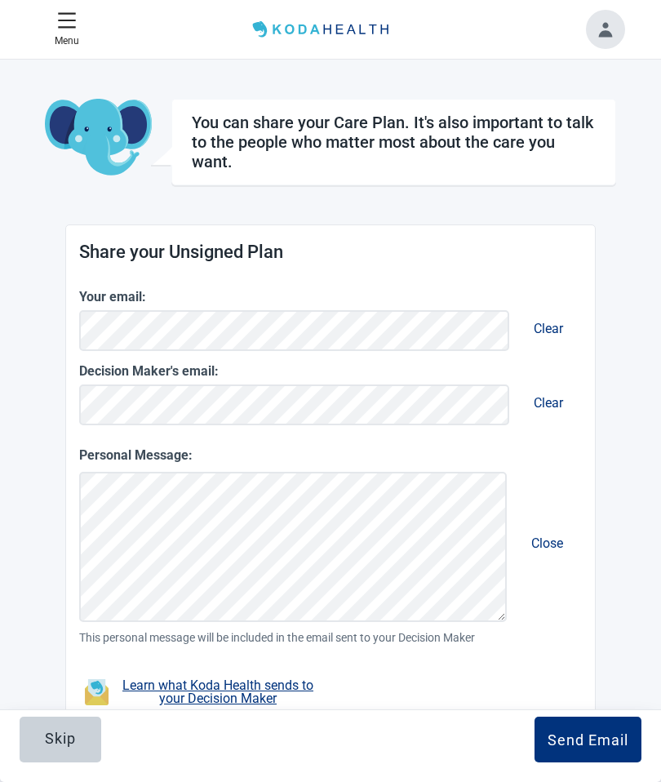
click at [585, 744] on div "Send Email" at bounding box center [587, 739] width 81 height 16
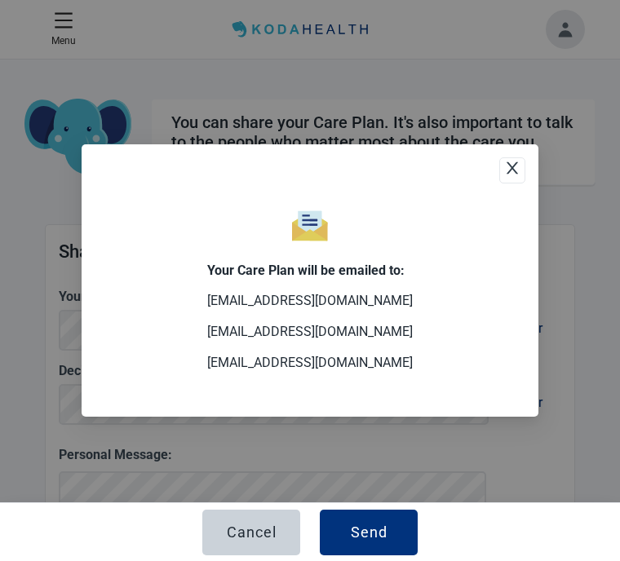
click at [268, 534] on div "Cancel" at bounding box center [252, 533] width 50 height 16
